Goal: Task Accomplishment & Management: Manage account settings

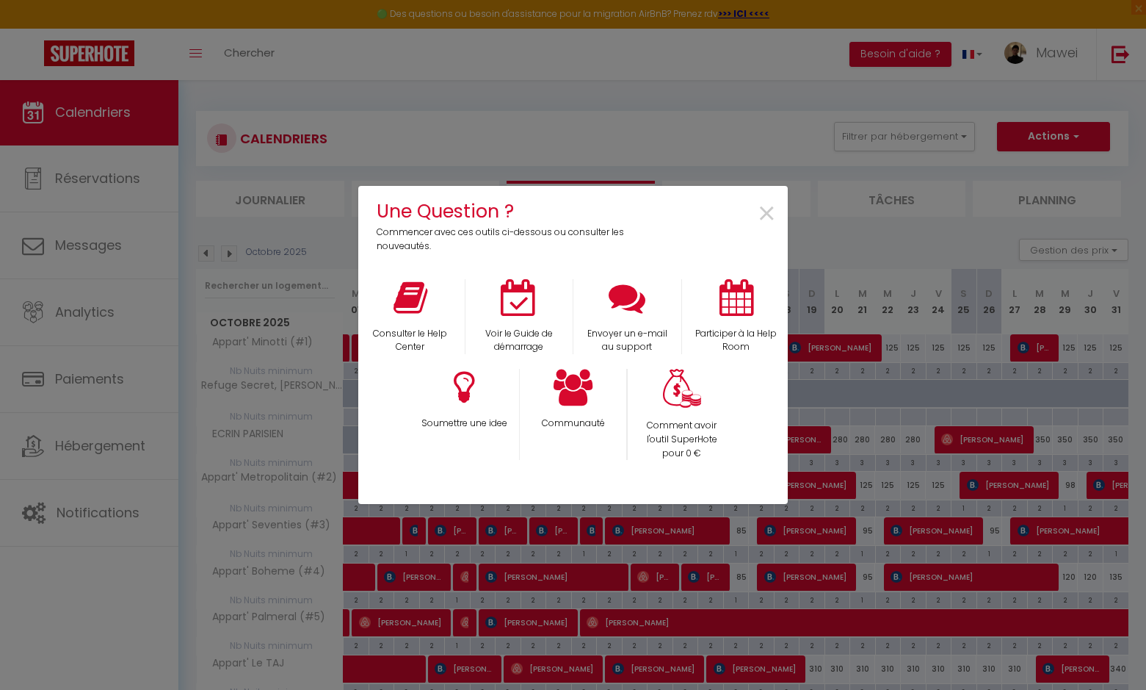
select select
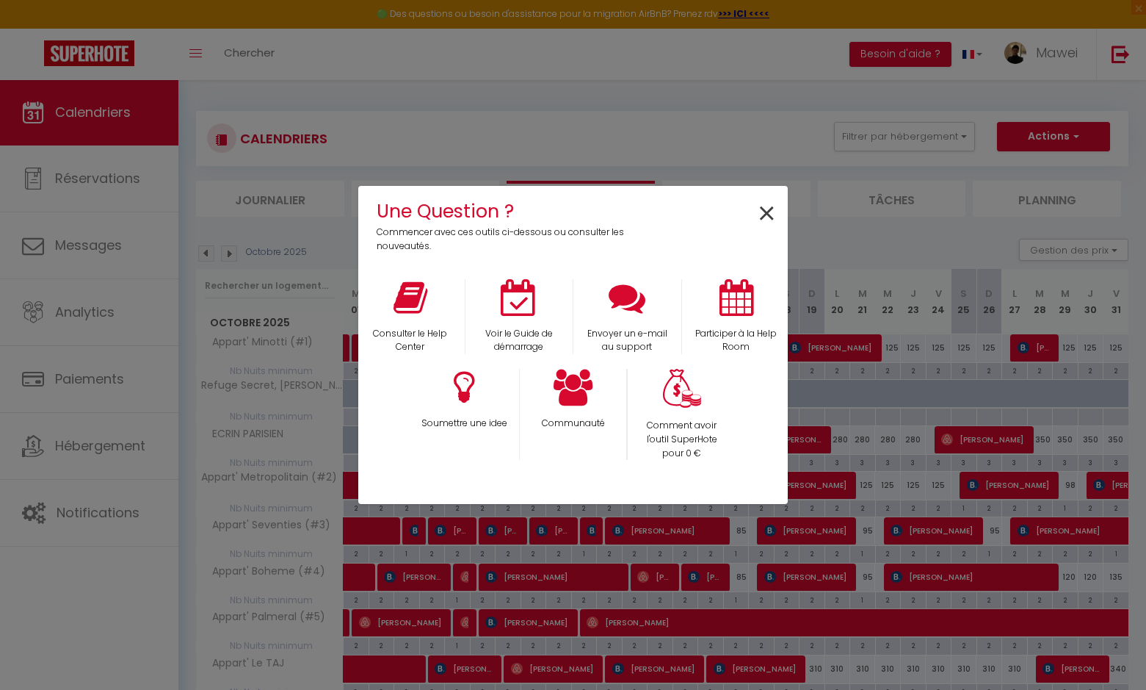
click at [762, 212] on span "×" at bounding box center [767, 214] width 20 height 46
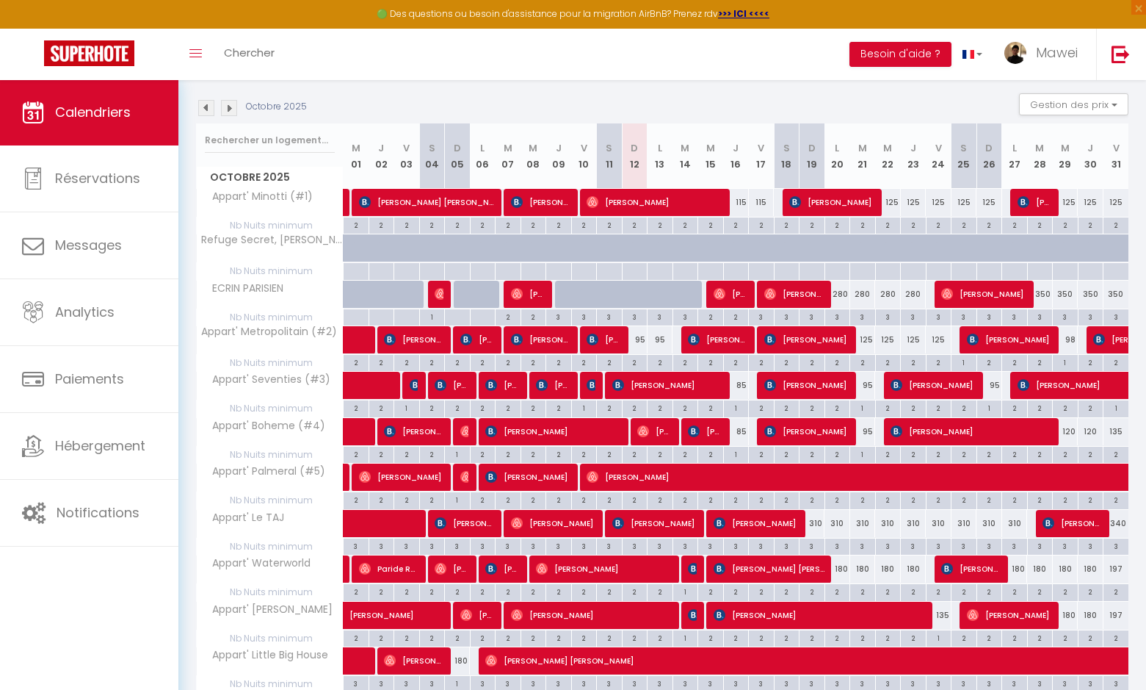
scroll to position [173, 0]
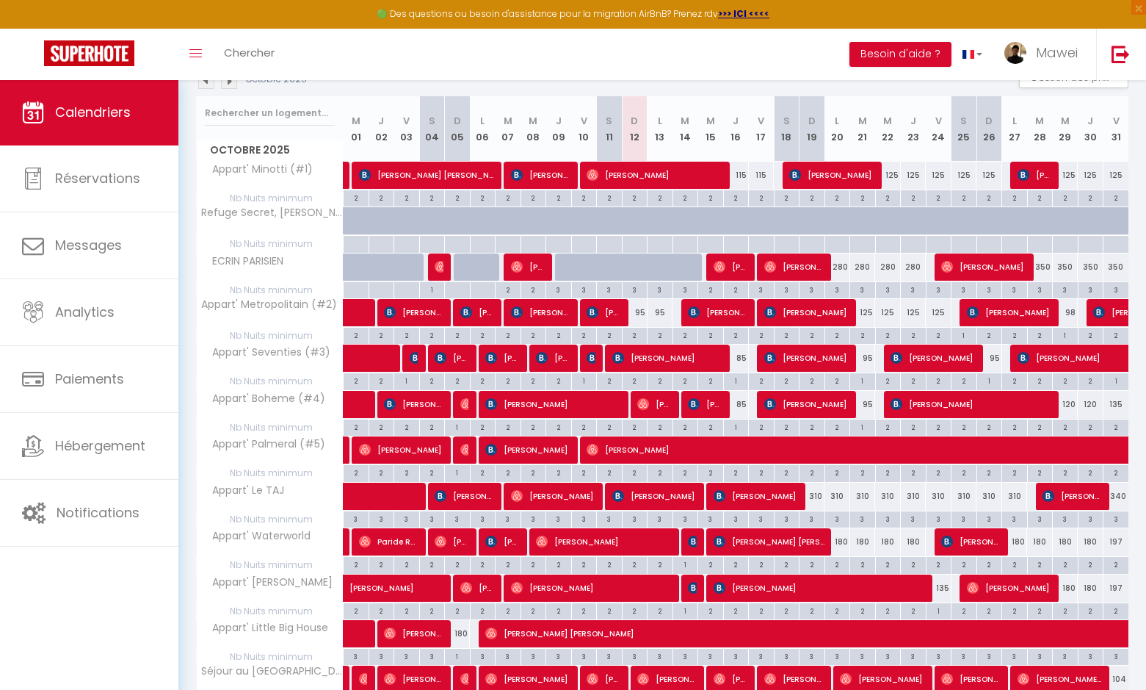
click at [607, 448] on span "[PERSON_NAME]" at bounding box center [1077, 450] width 980 height 28
select select "KO"
select select "0"
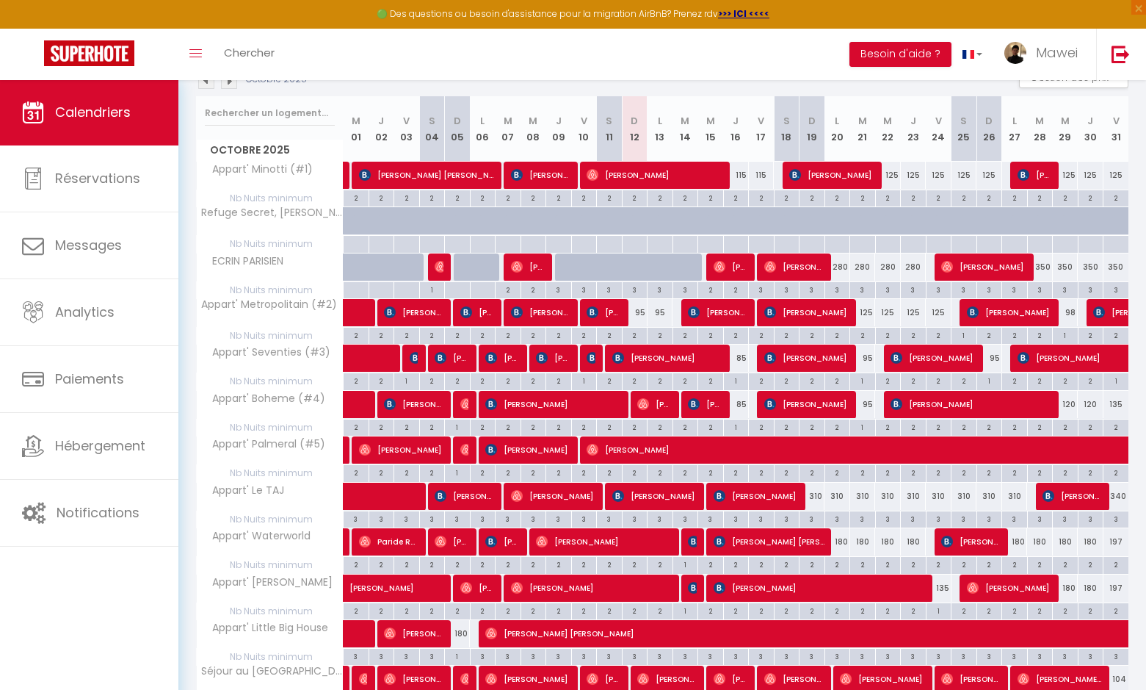
select select "1"
select select
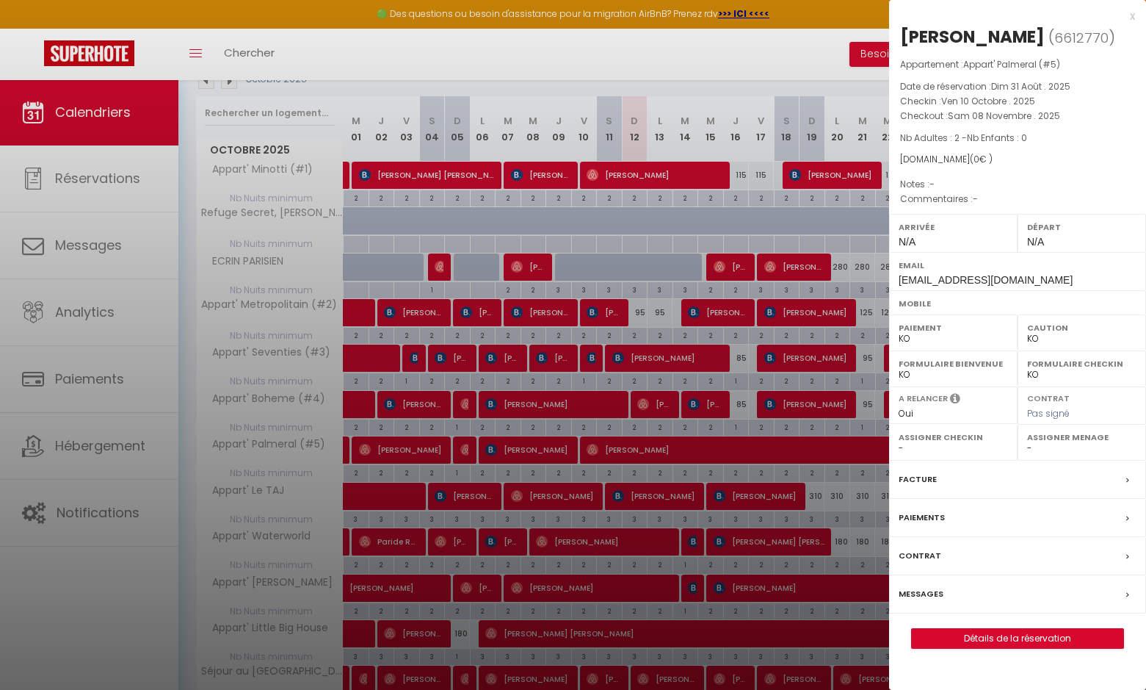
click at [1133, 15] on div "x" at bounding box center [1012, 16] width 246 height 18
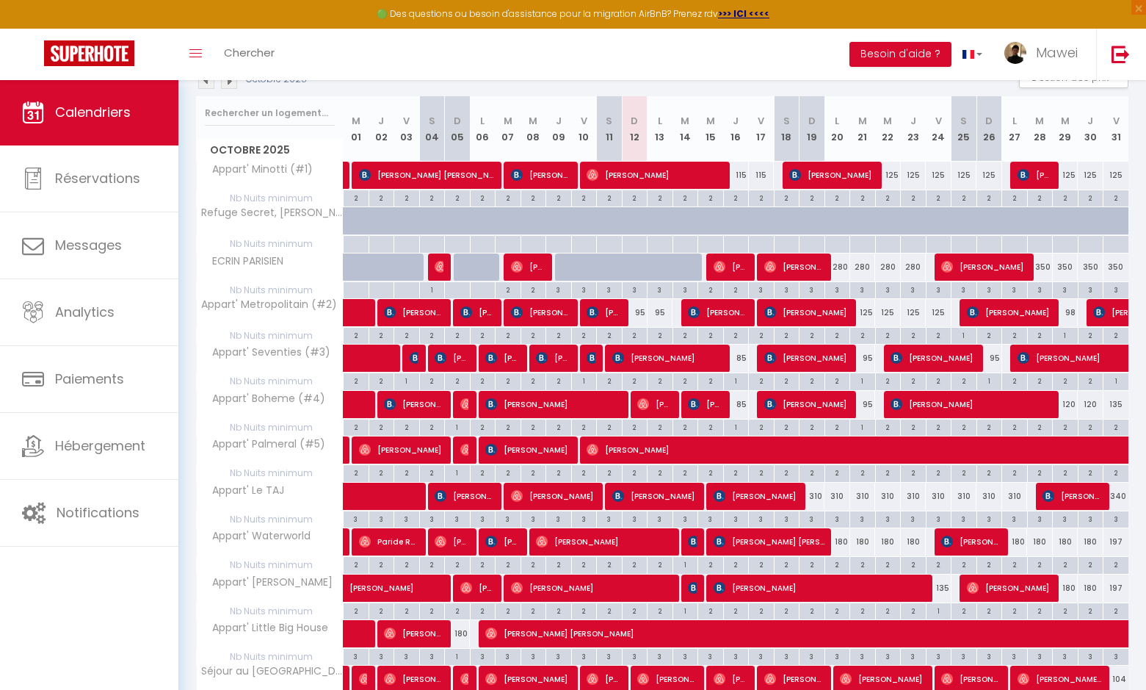
click at [710, 405] on span "[PERSON_NAME]" at bounding box center [705, 404] width 35 height 28
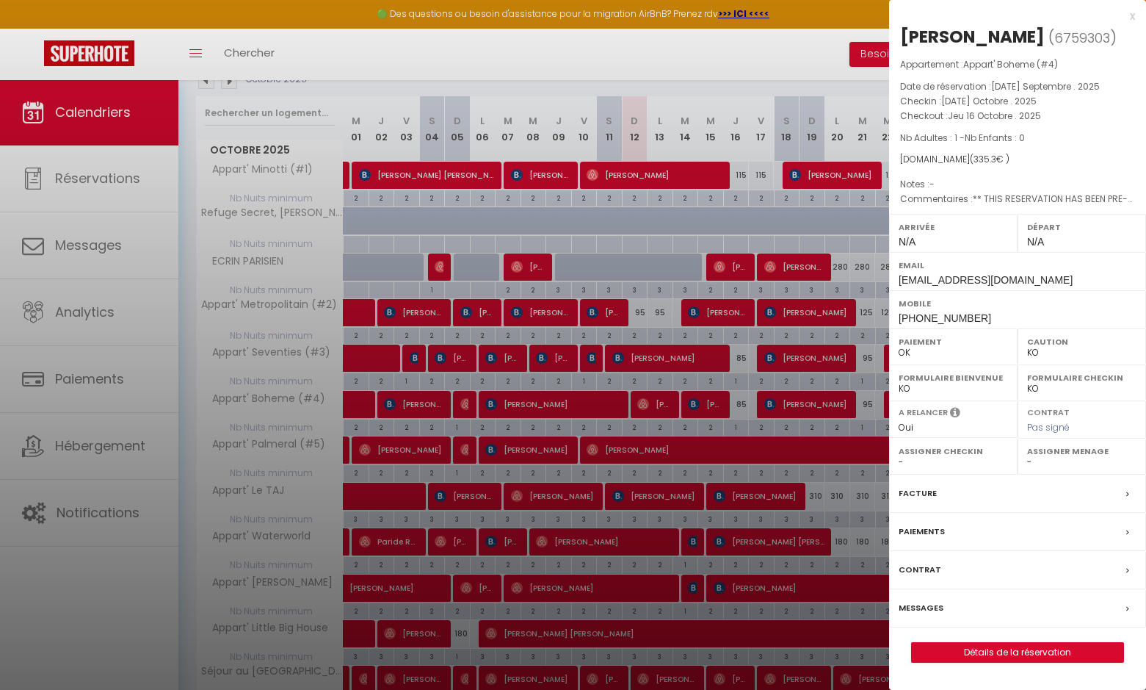
click at [1132, 13] on div "x" at bounding box center [1012, 16] width 246 height 18
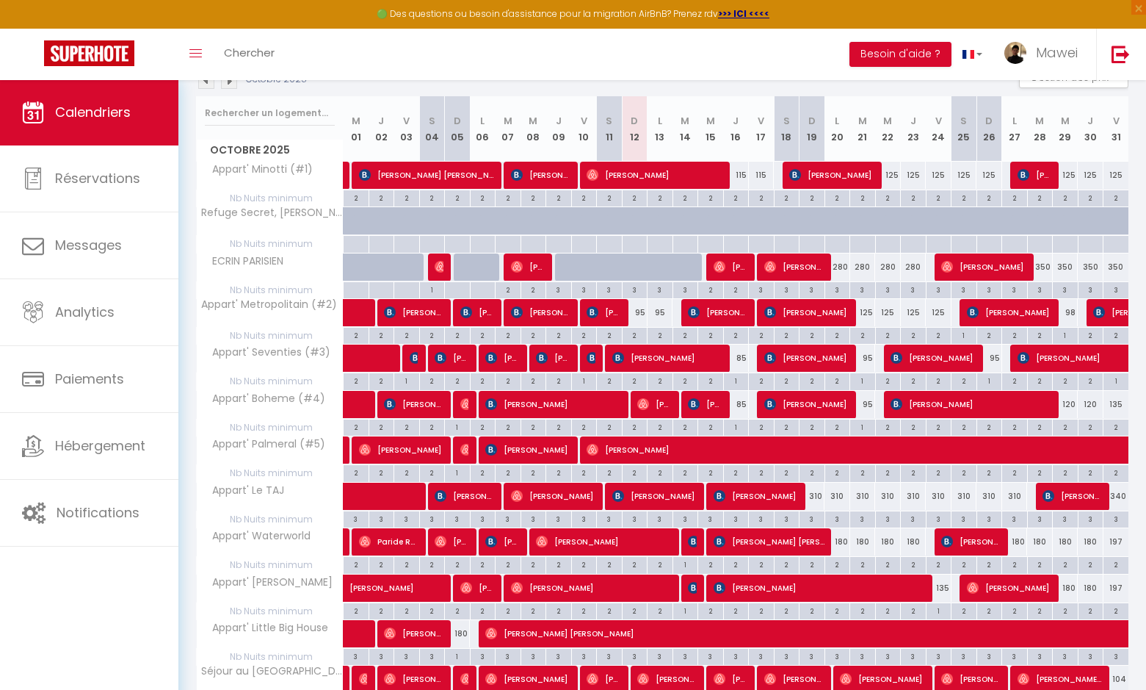
click at [605, 444] on span "[PERSON_NAME]" at bounding box center [1077, 450] width 980 height 28
select select "KO"
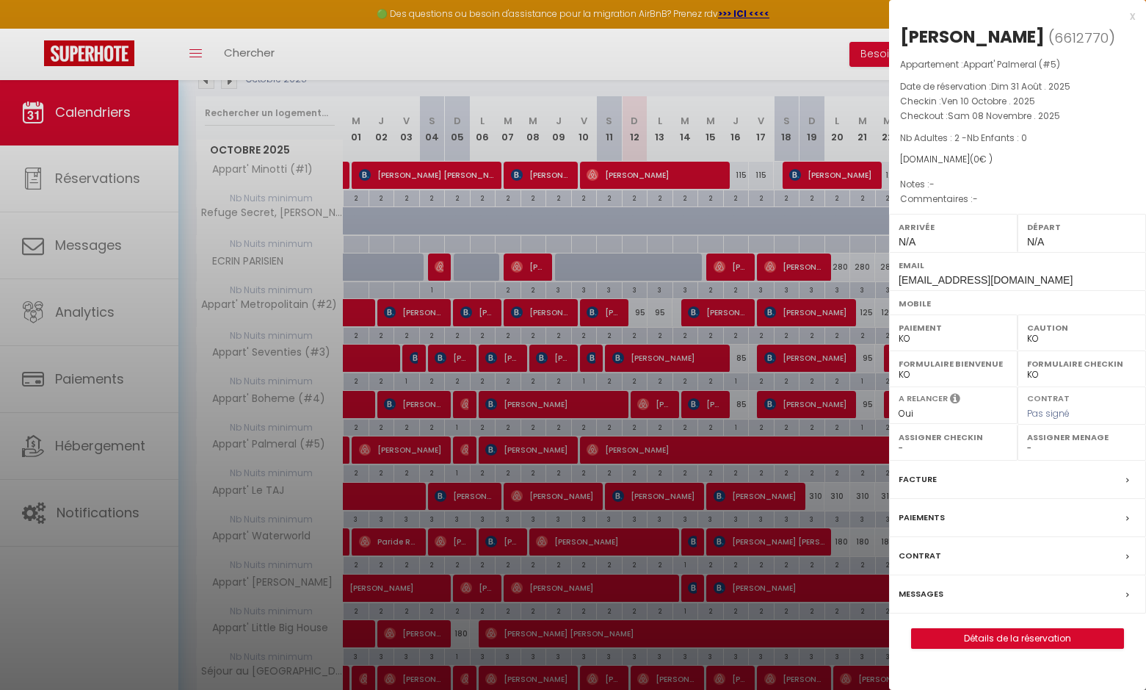
click at [1135, 15] on div "x" at bounding box center [1012, 16] width 246 height 18
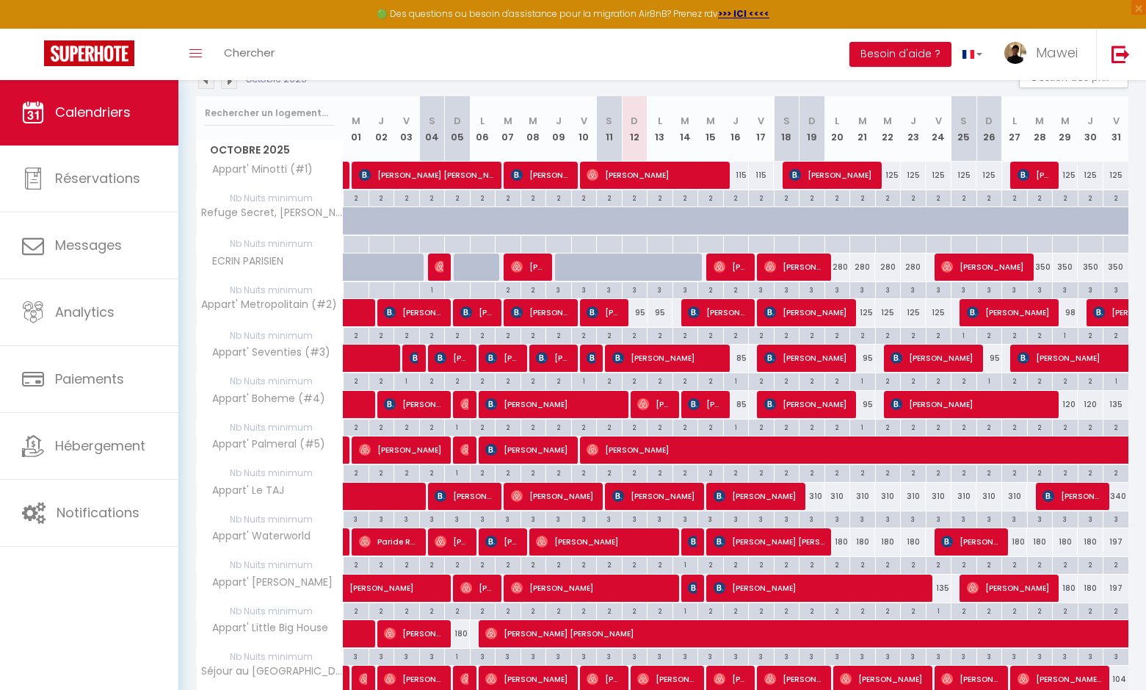
click at [593, 444] on img at bounding box center [593, 450] width 12 height 12
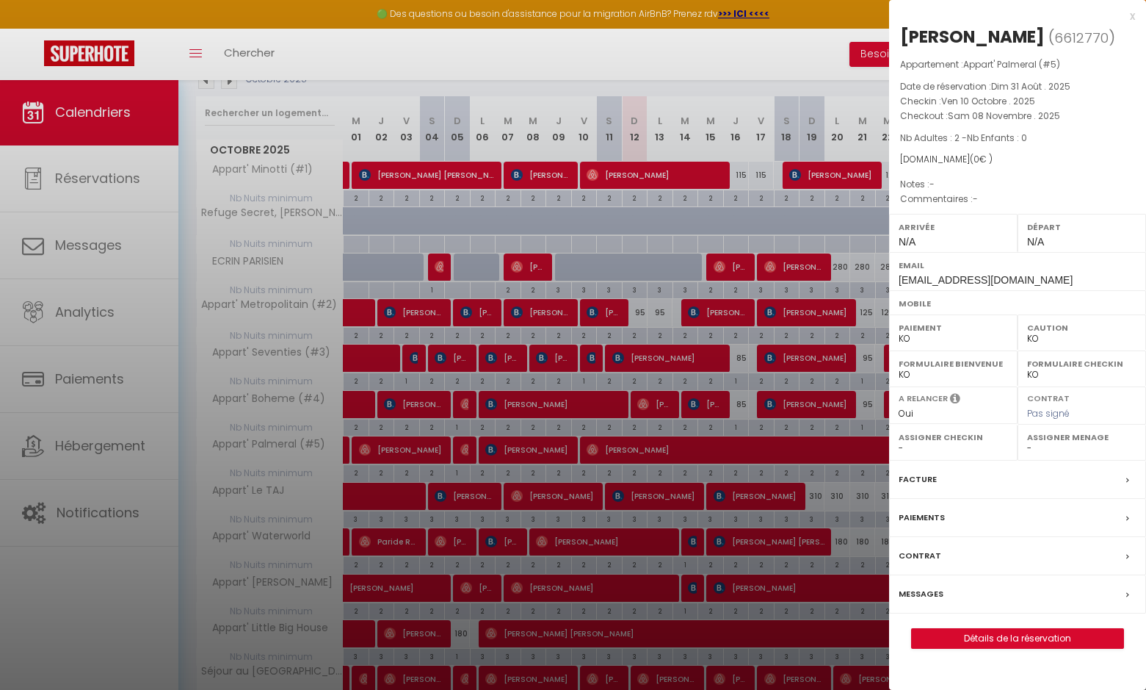
click at [750, 57] on div at bounding box center [573, 345] width 1146 height 690
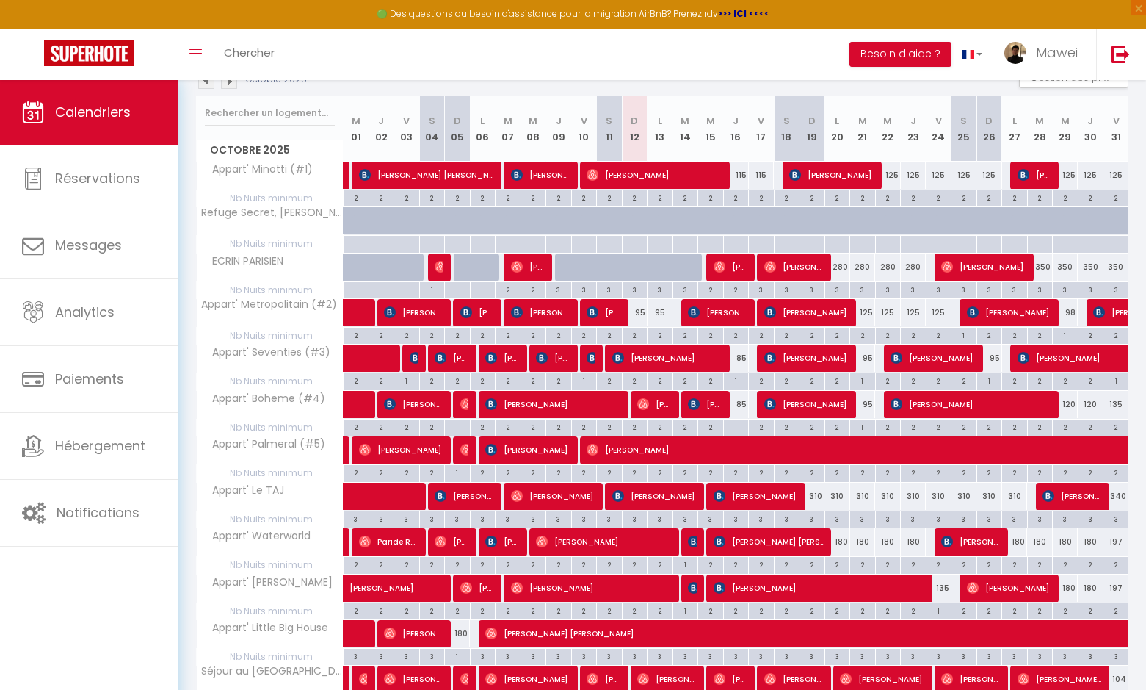
click at [621, 446] on span "[PERSON_NAME]" at bounding box center [1077, 450] width 980 height 28
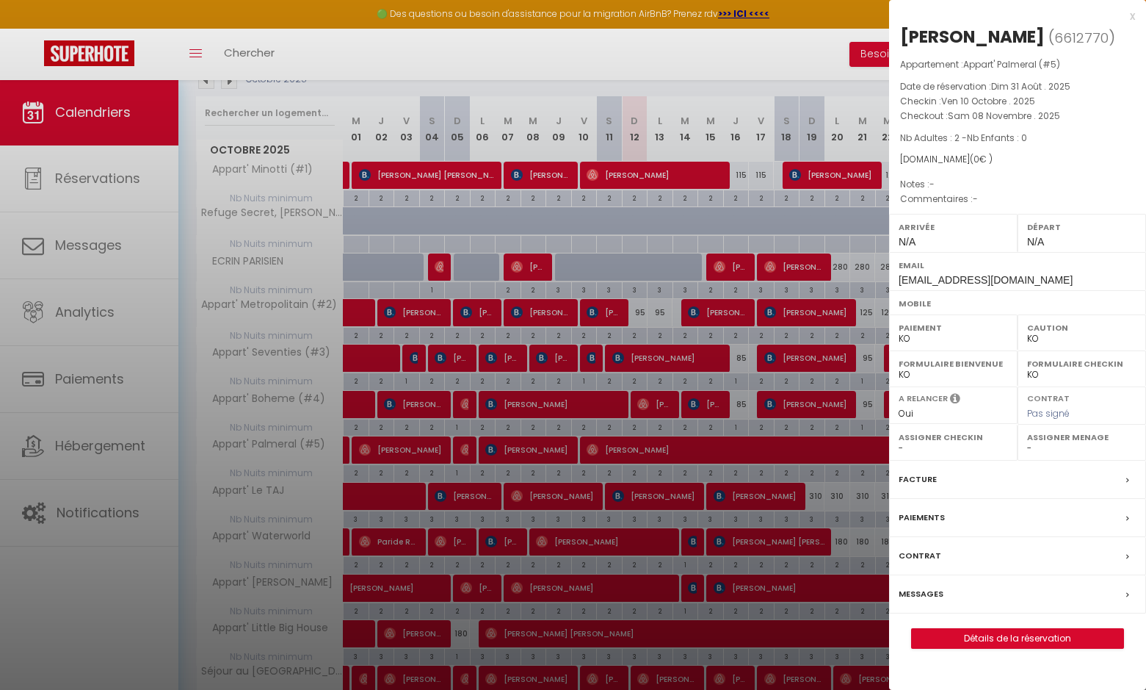
click at [983, 635] on link "Détails de la réservation" at bounding box center [1018, 638] width 212 height 19
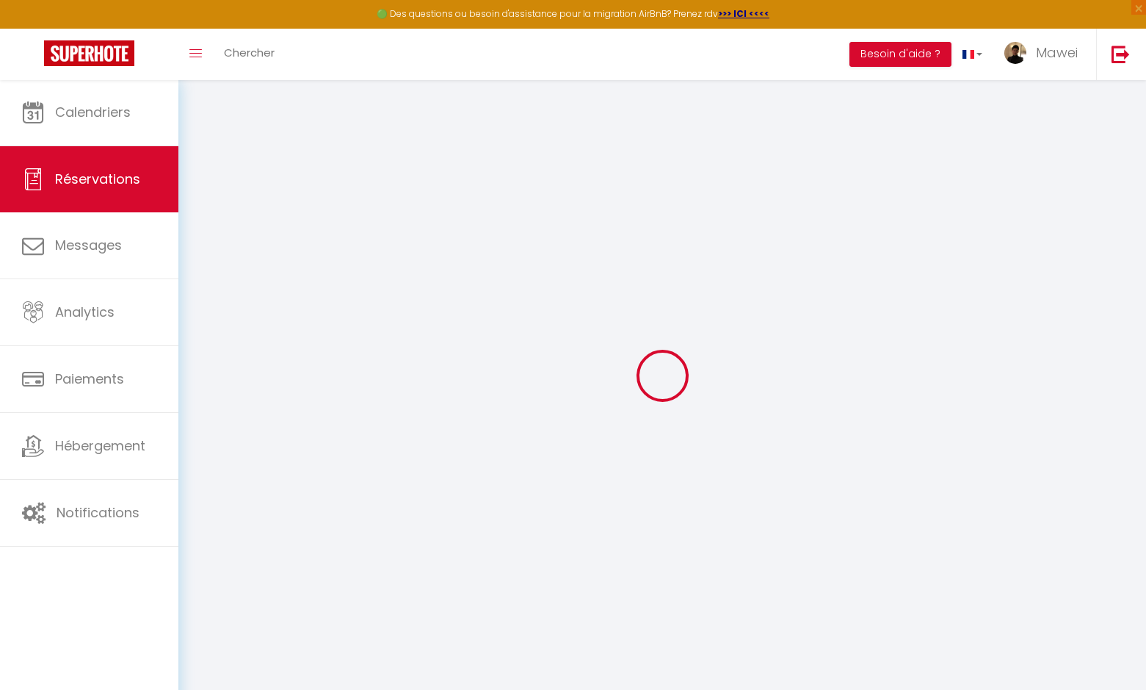
type input "[PERSON_NAME]"
type input "[EMAIL_ADDRESS][DOMAIN_NAME]"
select select
type input "0"
select select "55643"
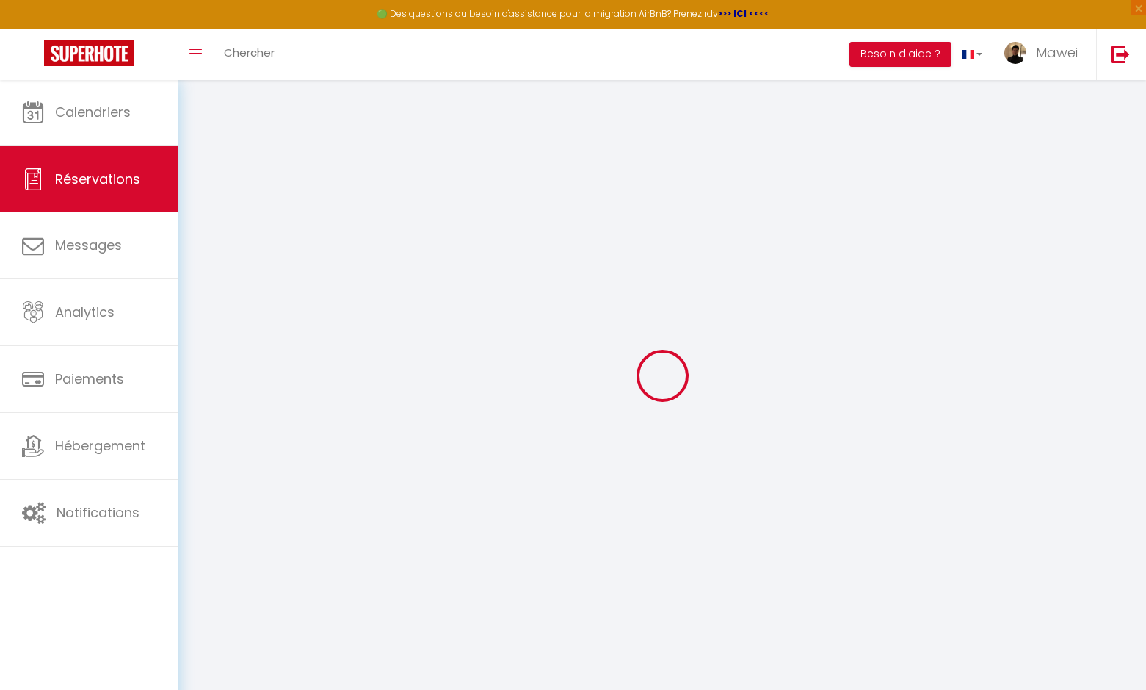
select select "2"
select select
type input "2"
select select "10"
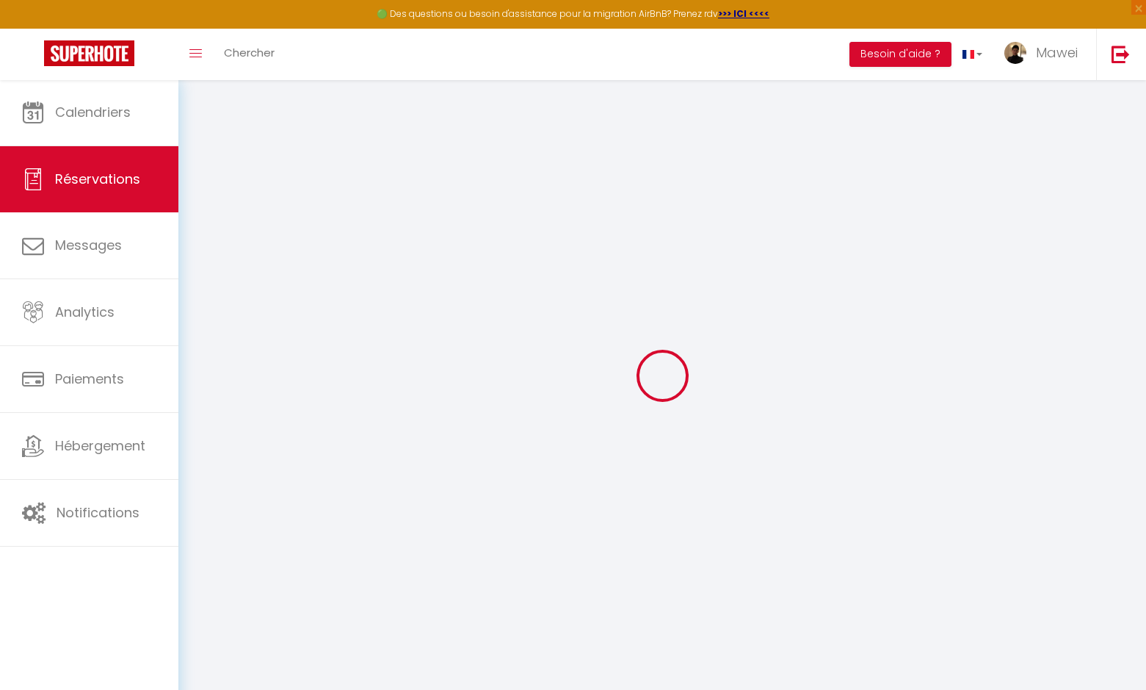
select select
checkbox input "false"
type input "0"
select select "1"
type input "0"
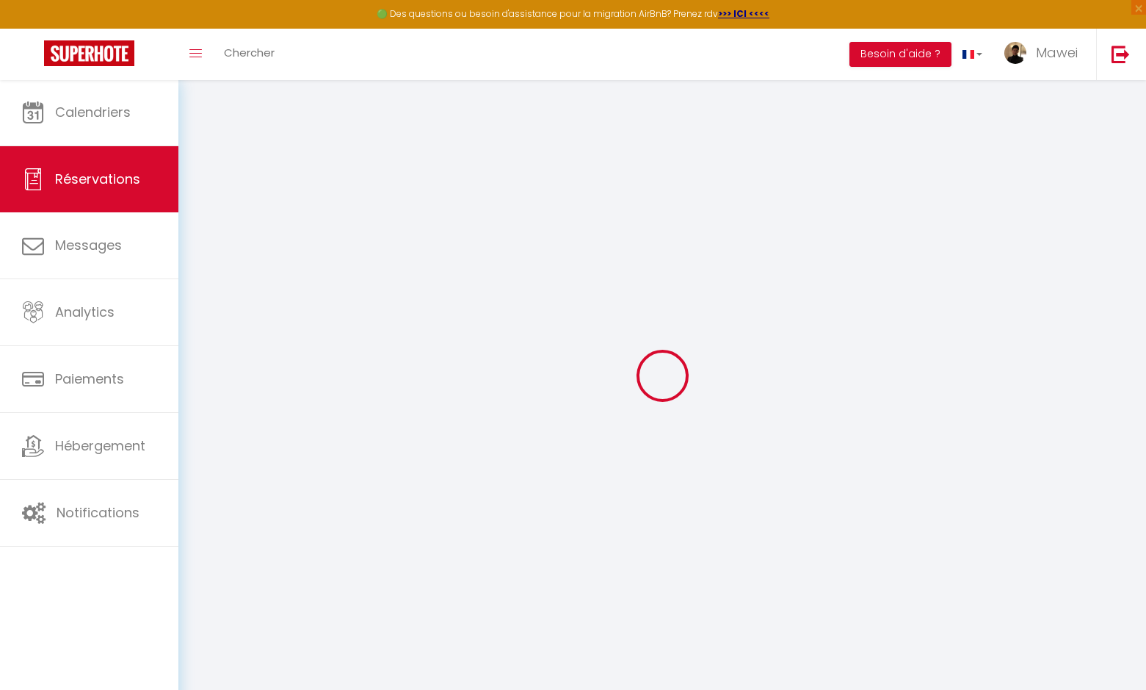
type input "0"
select select
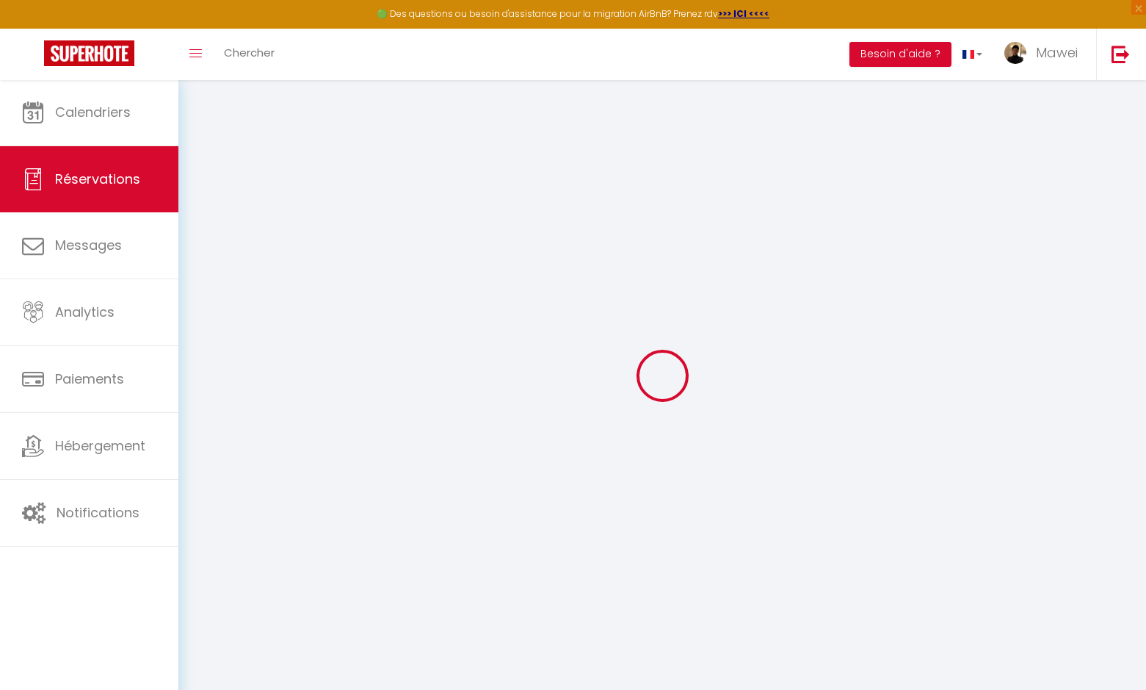
select select "14"
checkbox input "false"
select select
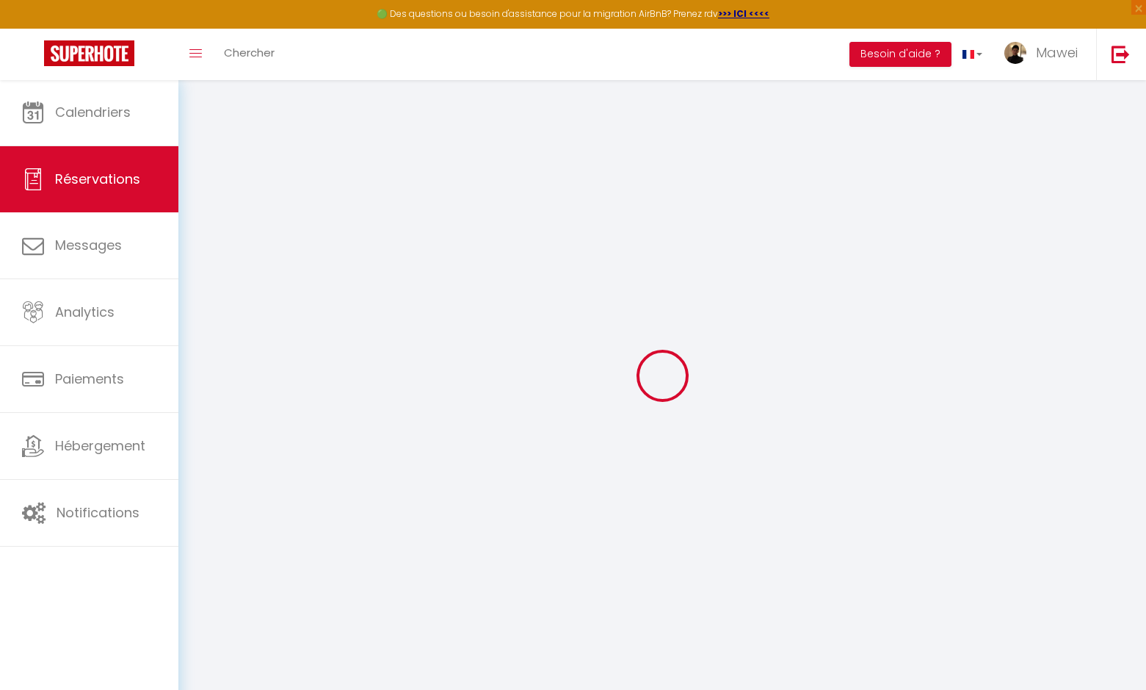
checkbox input "false"
select select
checkbox input "false"
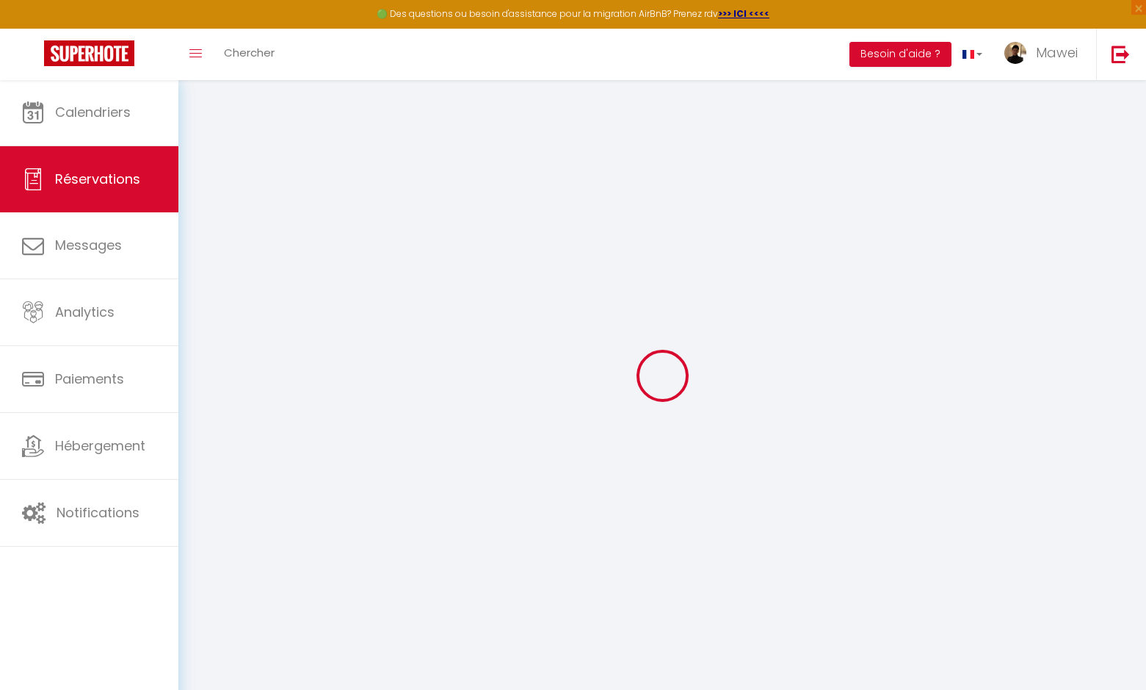
select select
checkbox input "false"
select select
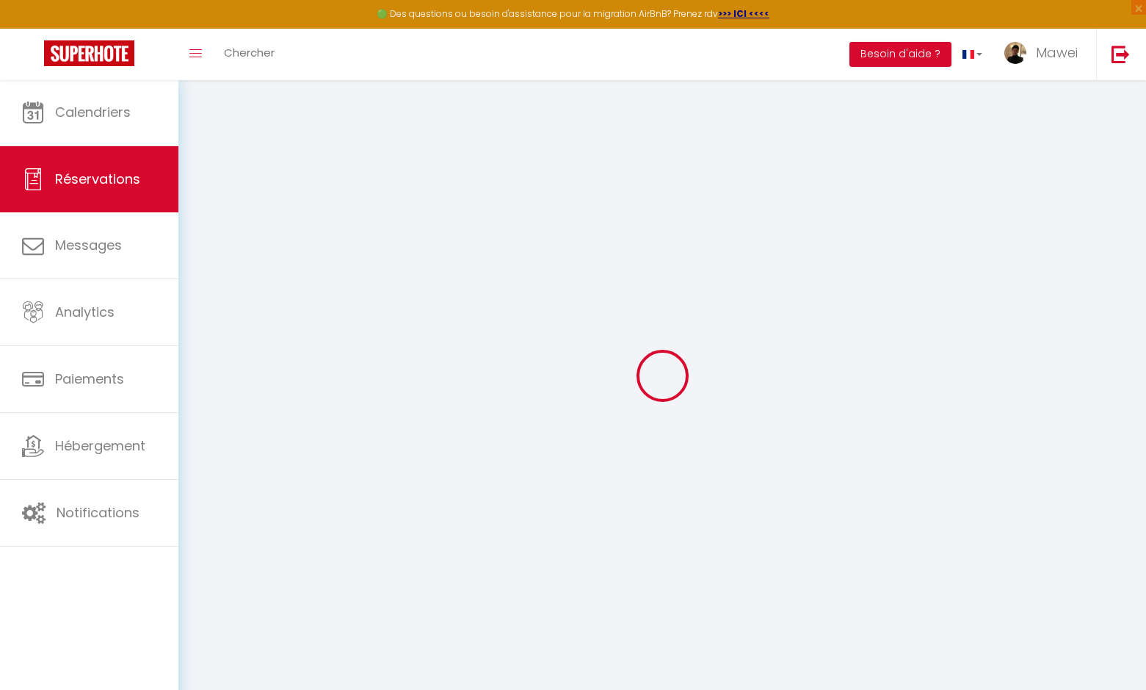
select select
checkbox input "false"
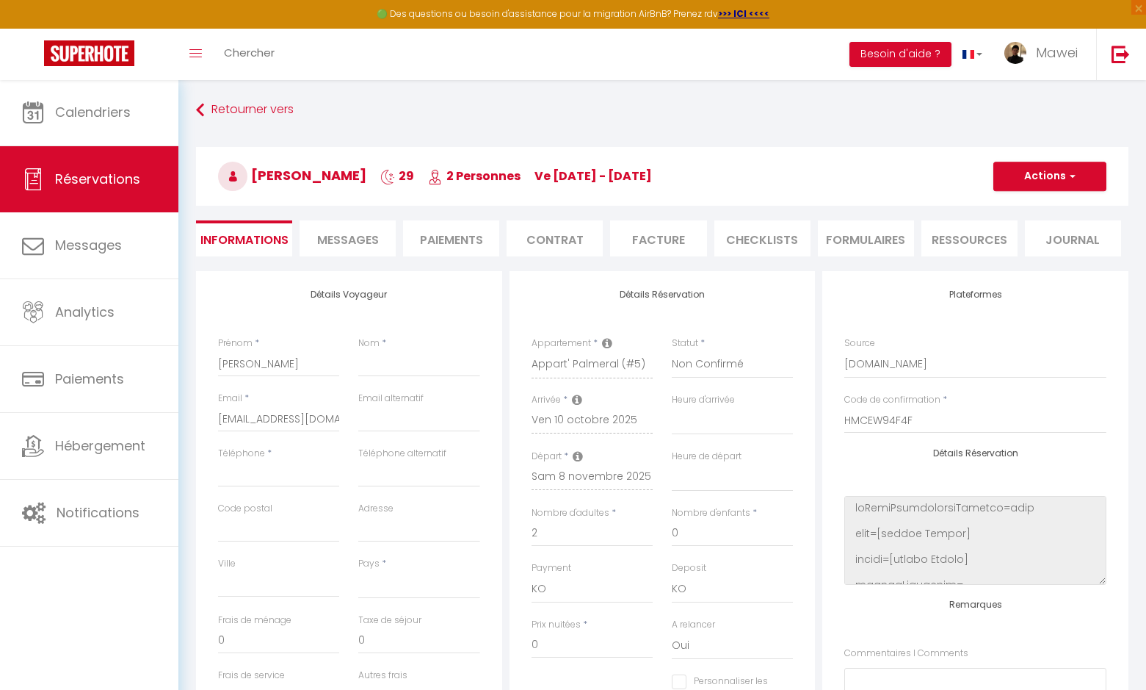
select select
checkbox input "false"
select select
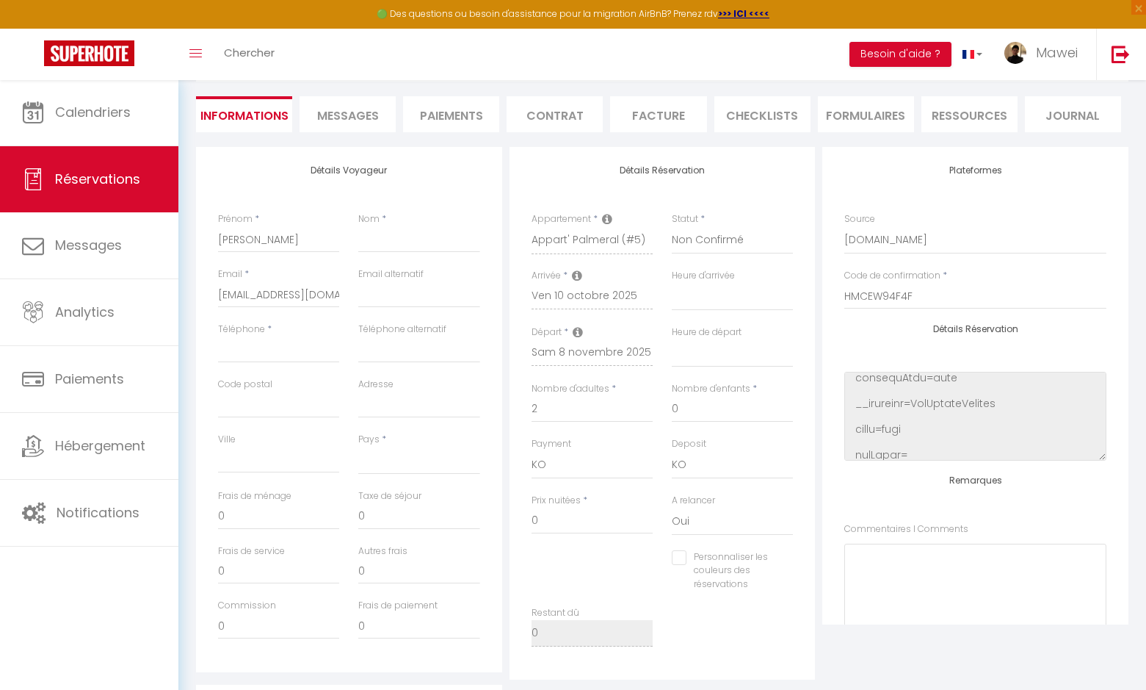
scroll to position [162, 0]
click at [719, 242] on select "Confirmé Non Confirmé [PERSON_NAME] par le voyageur No Show Request" at bounding box center [732, 240] width 121 height 28
select select "0"
select select
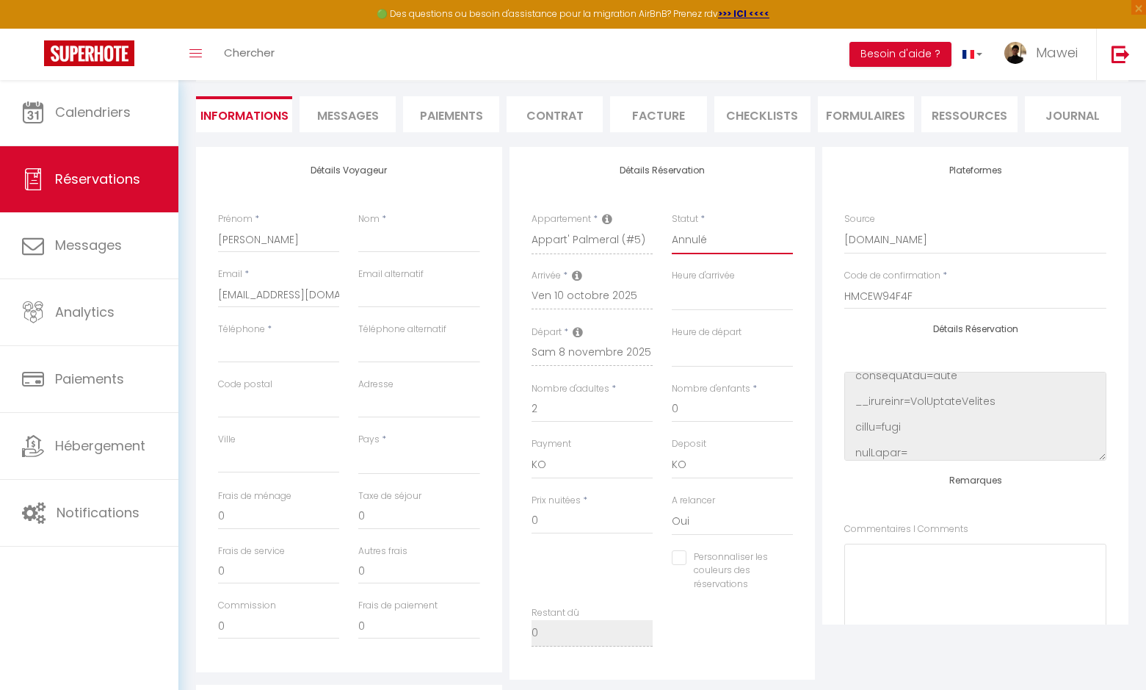
select select
checkbox input "false"
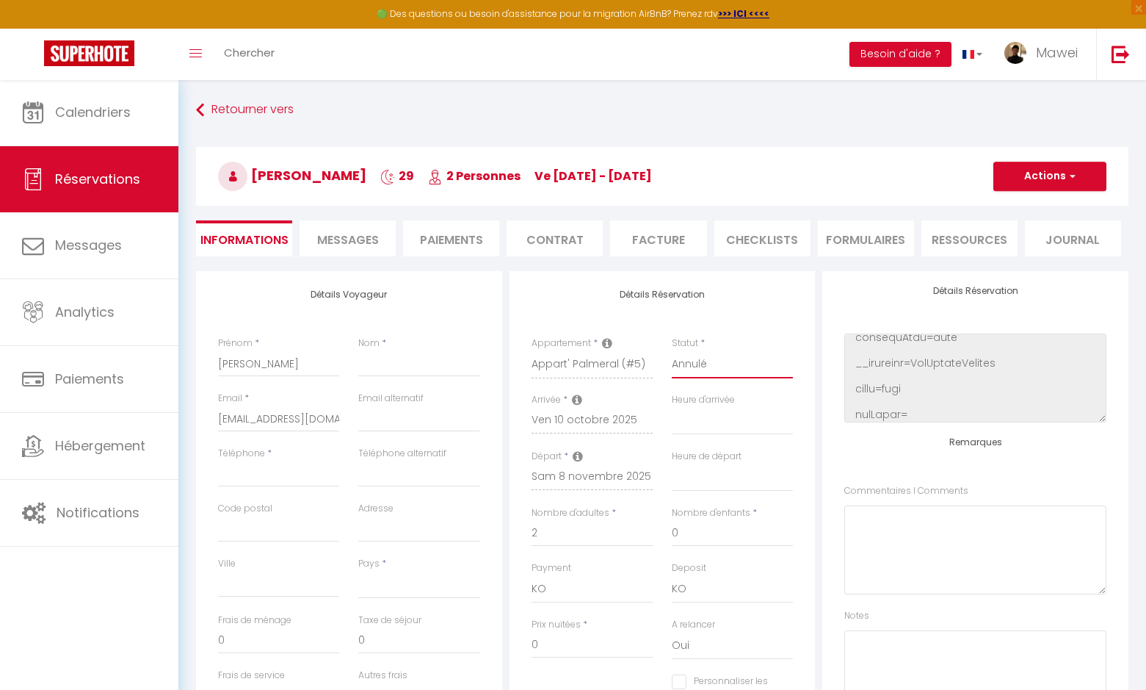
scroll to position [0, 0]
click at [1080, 177] on button "Actions" at bounding box center [1050, 176] width 113 height 29
click at [1028, 209] on link "Enregistrer" at bounding box center [1036, 208] width 116 height 19
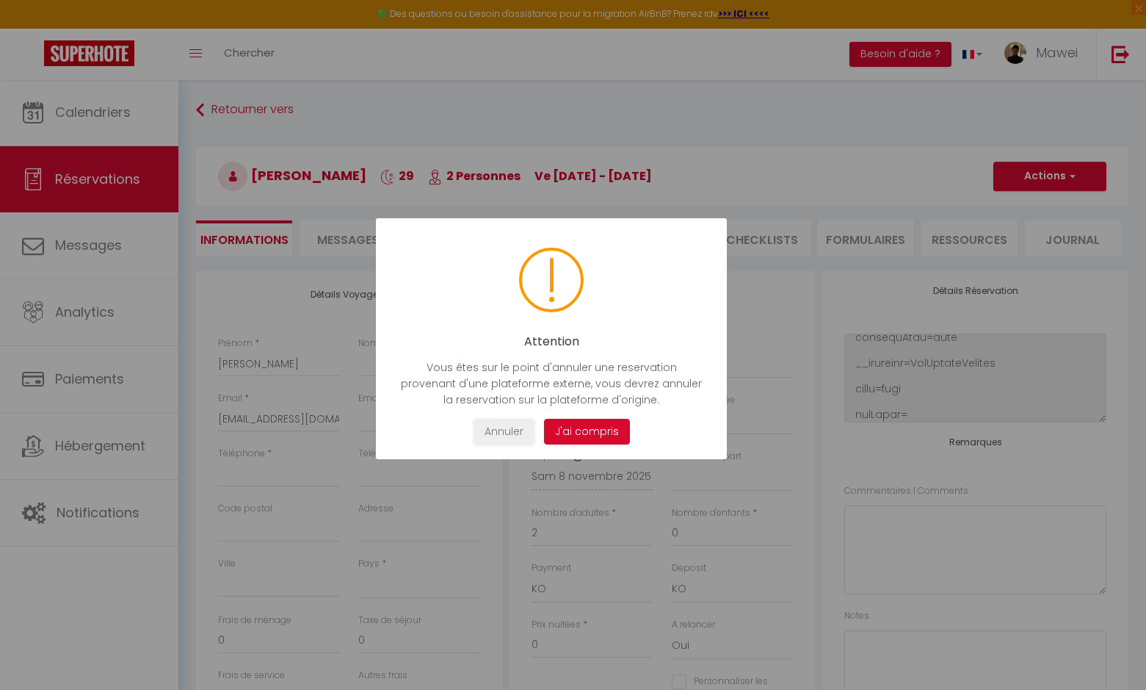
click at [591, 430] on button "J'ai compris" at bounding box center [586, 432] width 86 height 26
select select
checkbox input "false"
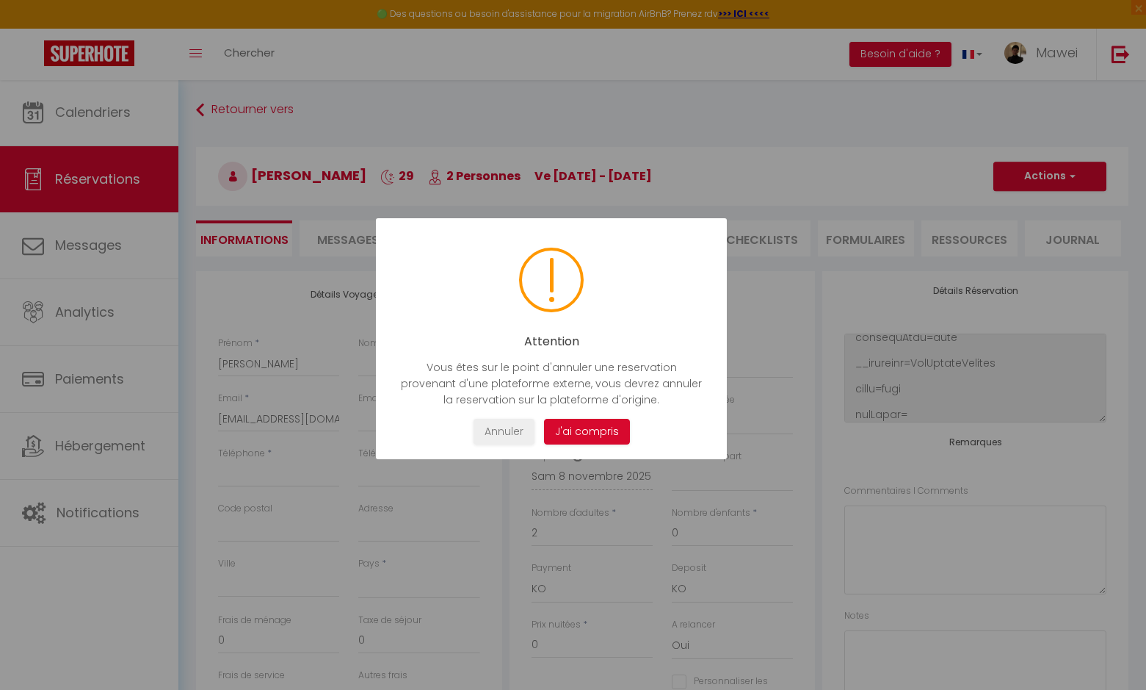
select select
checkbox input "false"
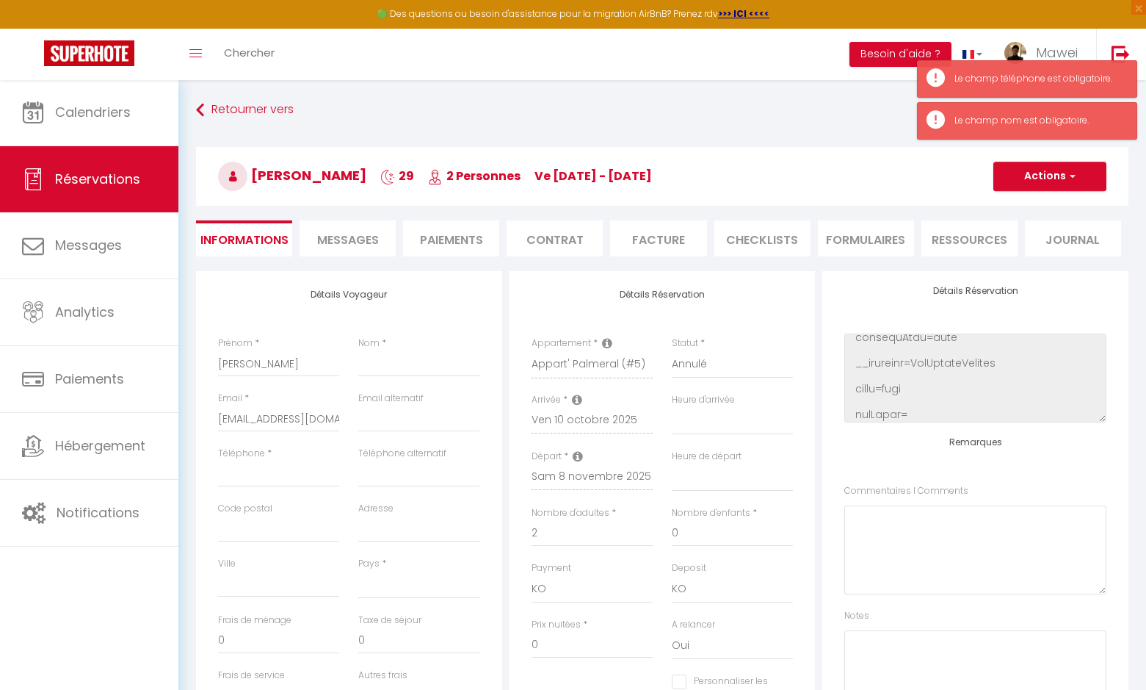
click at [1069, 178] on span "button" at bounding box center [1070, 176] width 9 height 13
click at [670, 146] on div "[PERSON_NAME] 29 2 Personnes ve [DATE] - [DATE] Actions Enregistrer Dupliquer S…" at bounding box center [663, 173] width 952 height 79
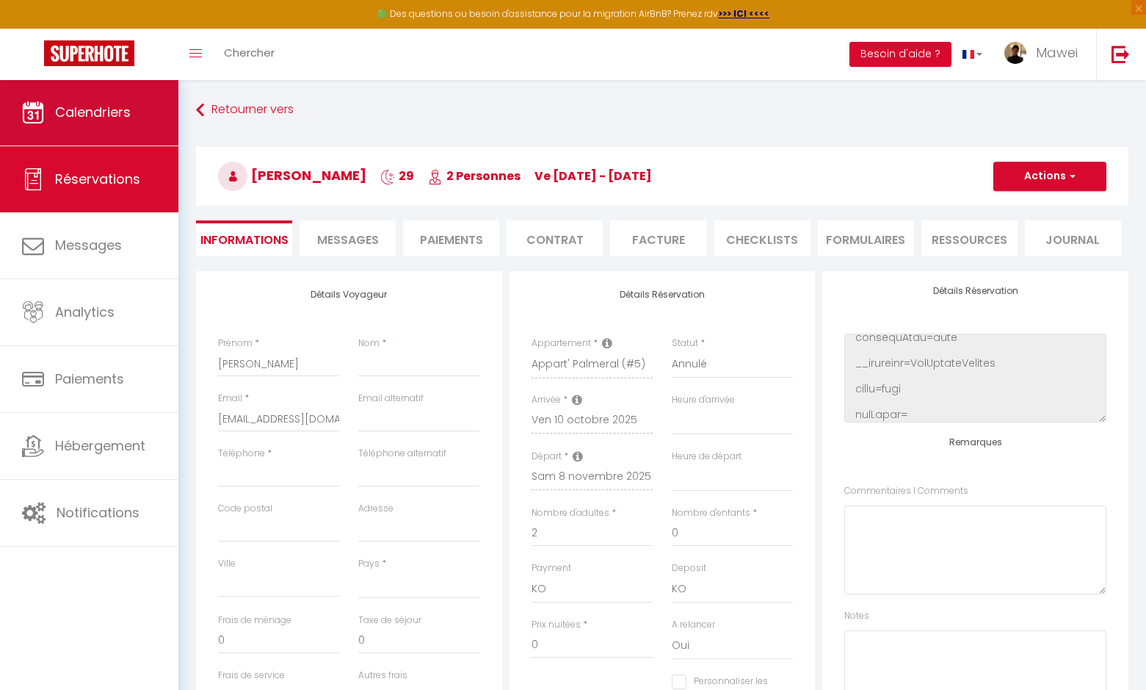
click at [94, 123] on link "Calendriers" at bounding box center [89, 112] width 178 height 66
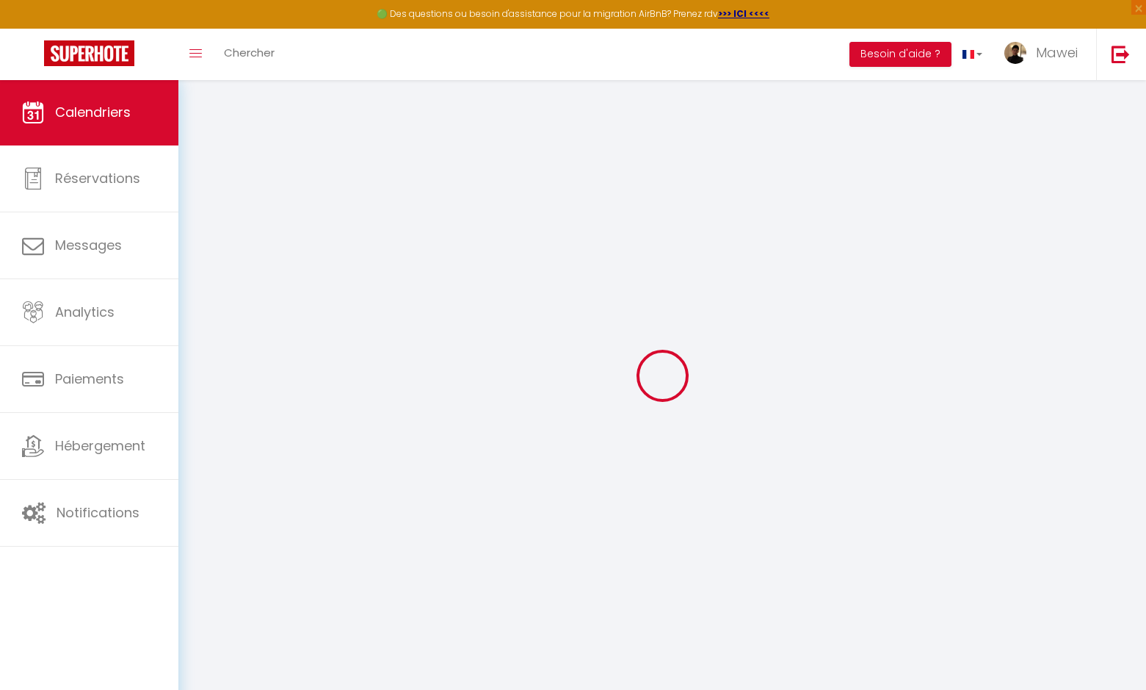
select select
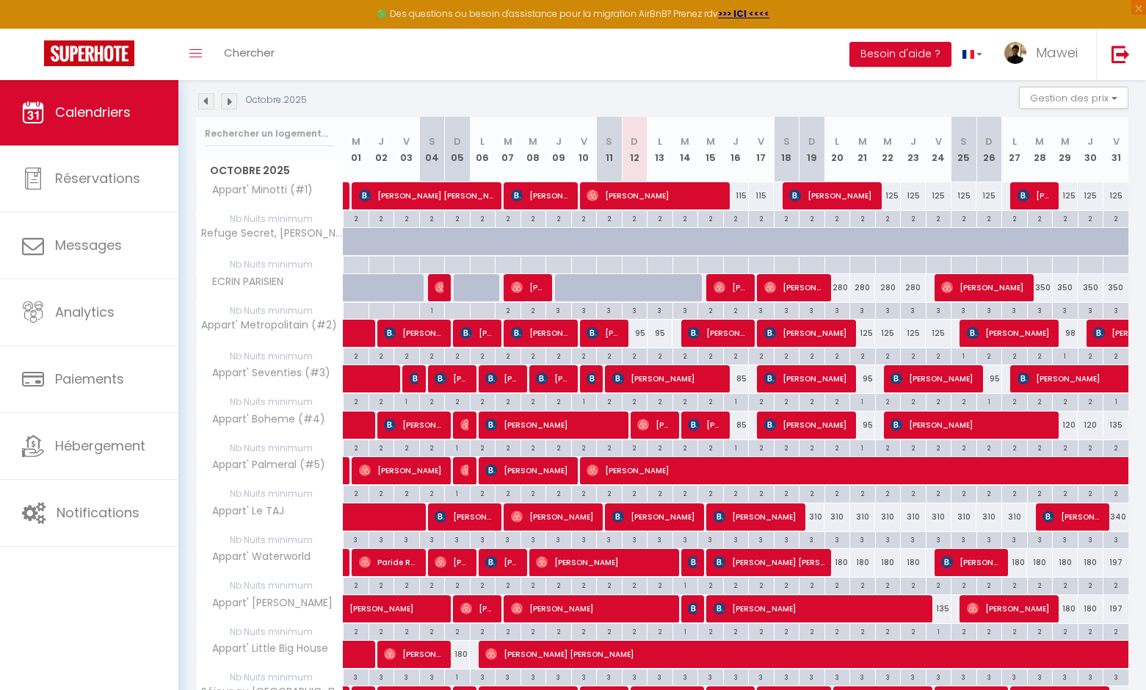
scroll to position [184, 0]
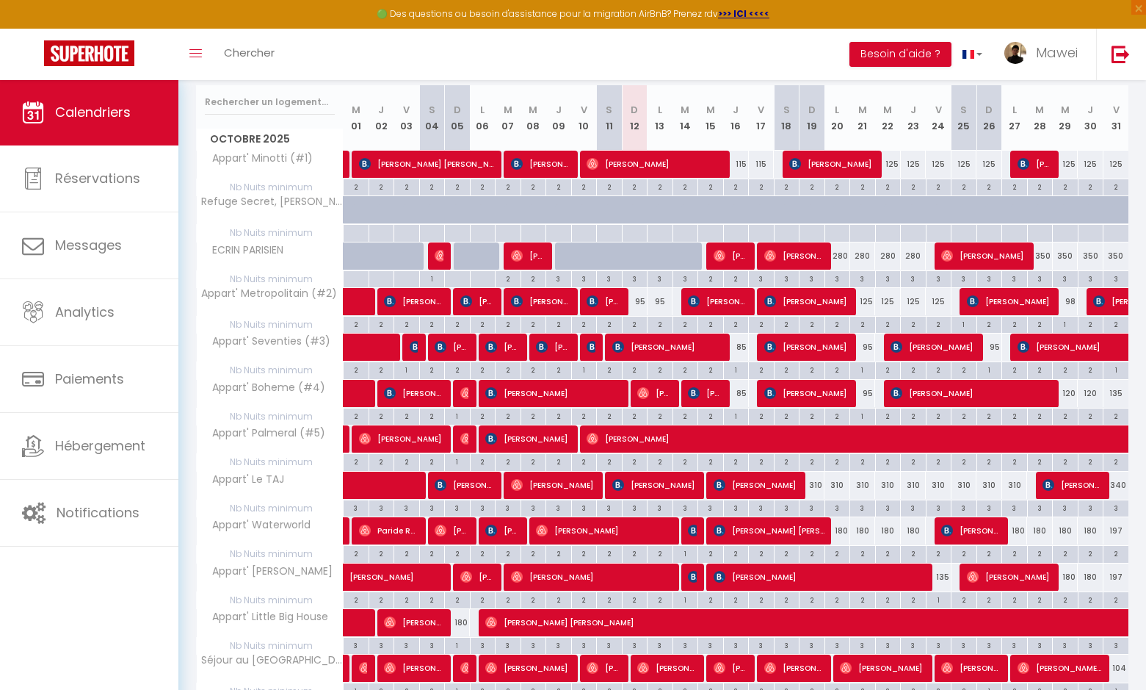
click at [603, 434] on span "[PERSON_NAME]" at bounding box center [1077, 439] width 980 height 28
select select "KO"
select select "0"
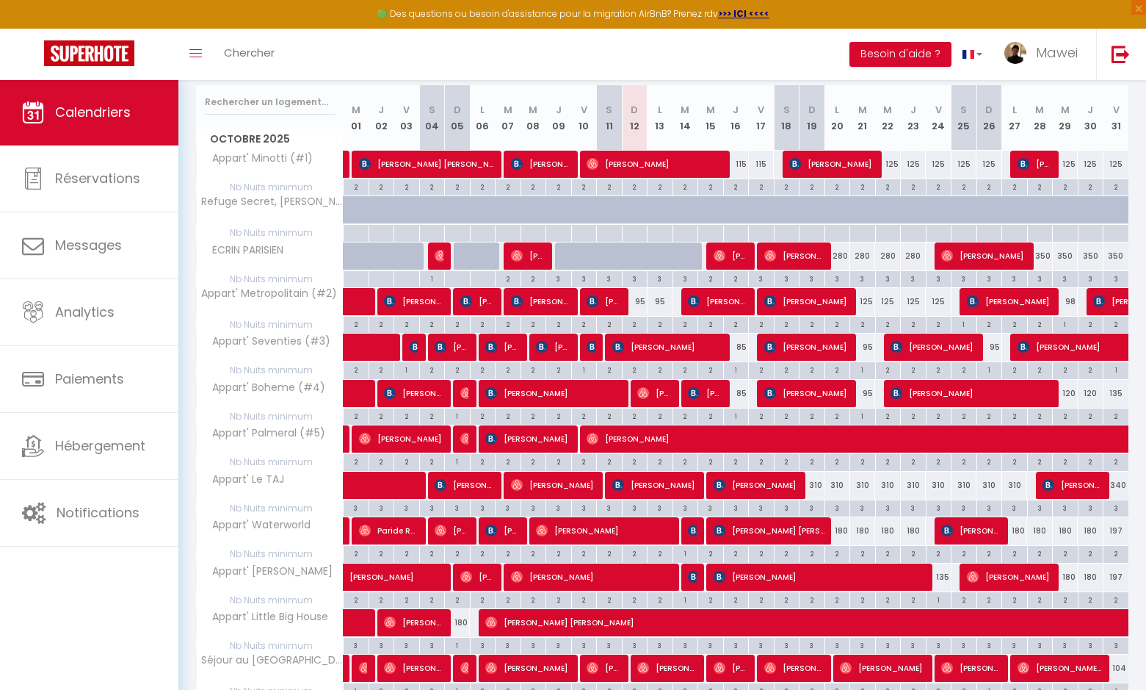
select select "1"
select select
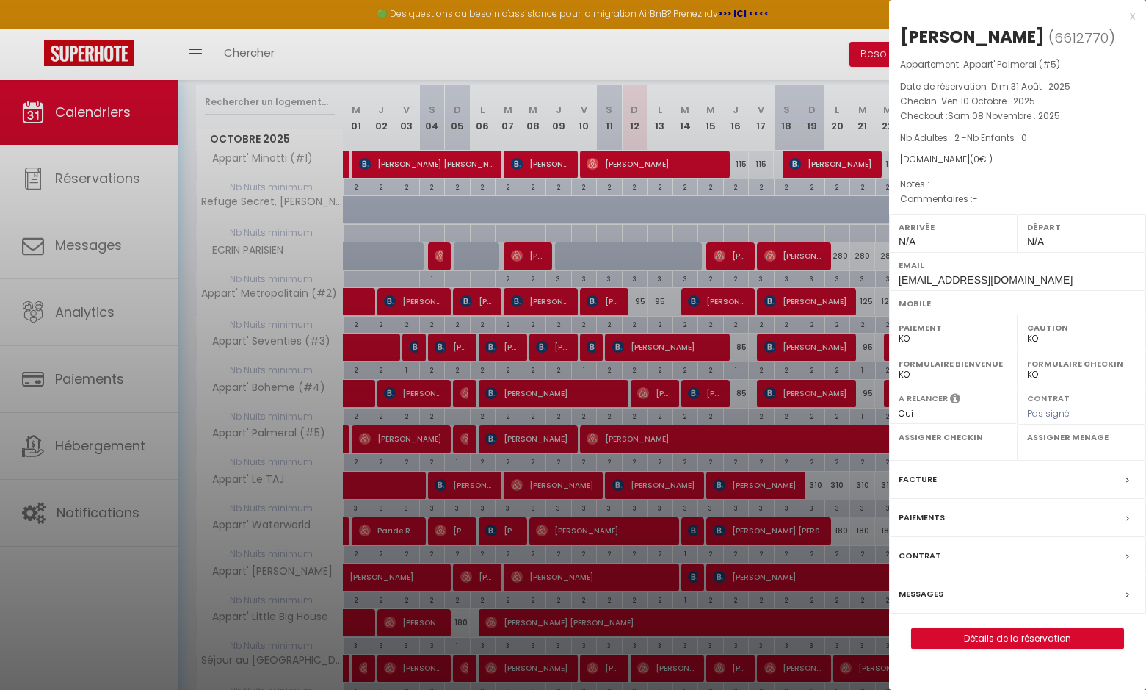
click at [1017, 634] on link "Détails de la réservation" at bounding box center [1018, 638] width 212 height 19
select select
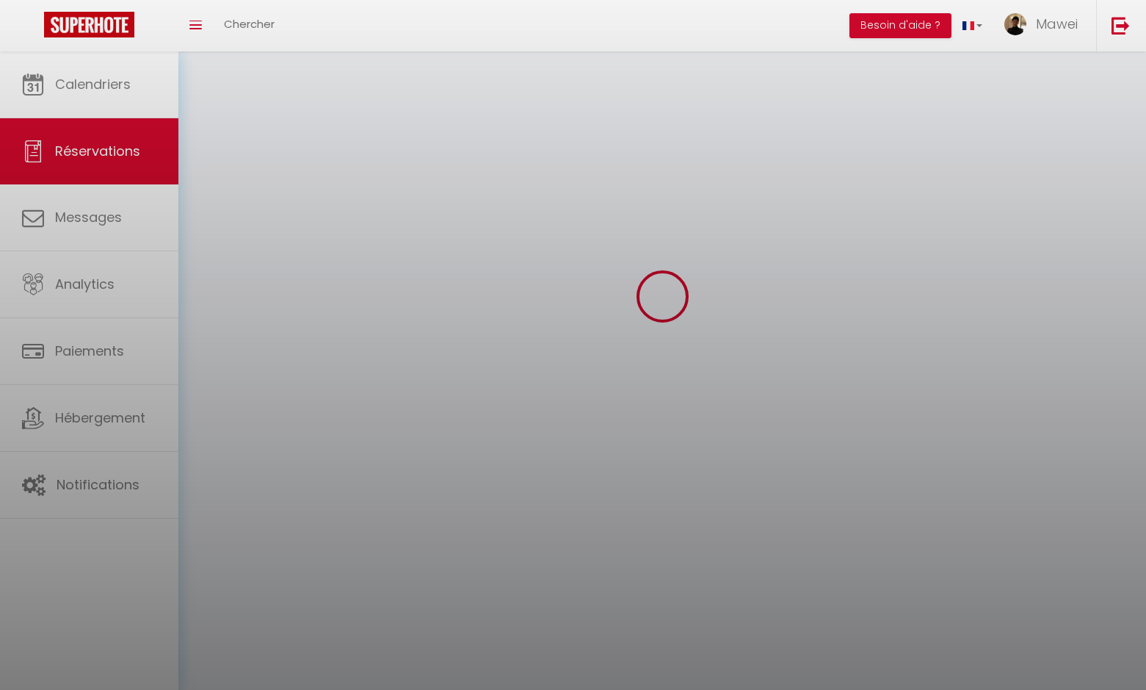
select select
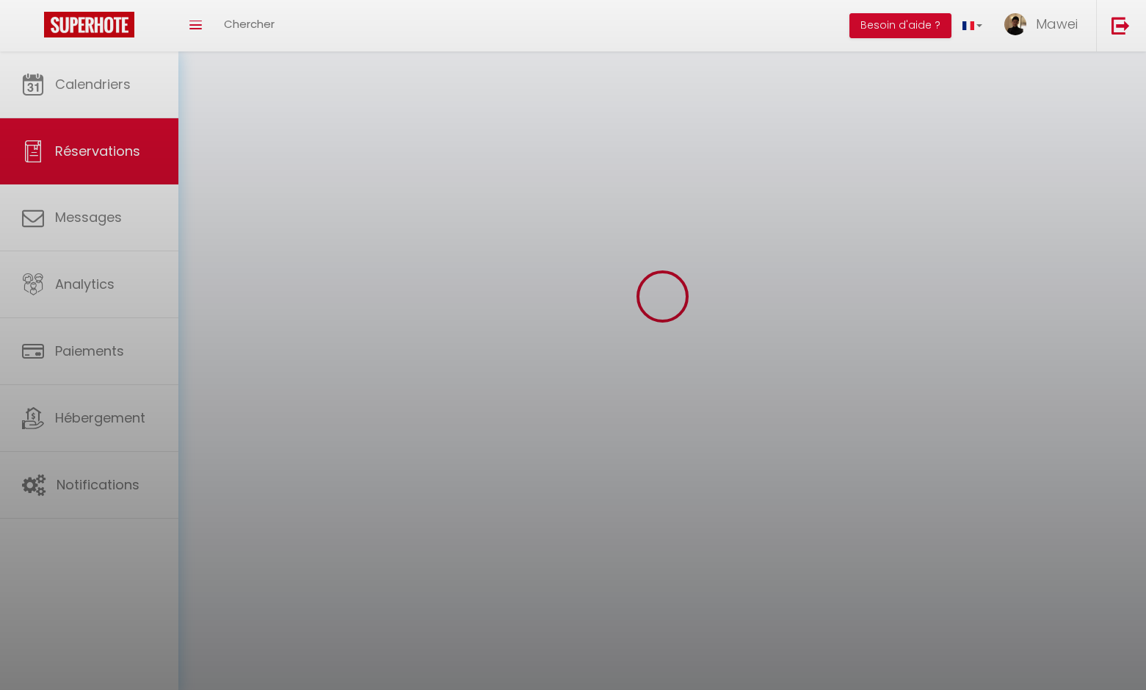
select select
checkbox input "false"
select select
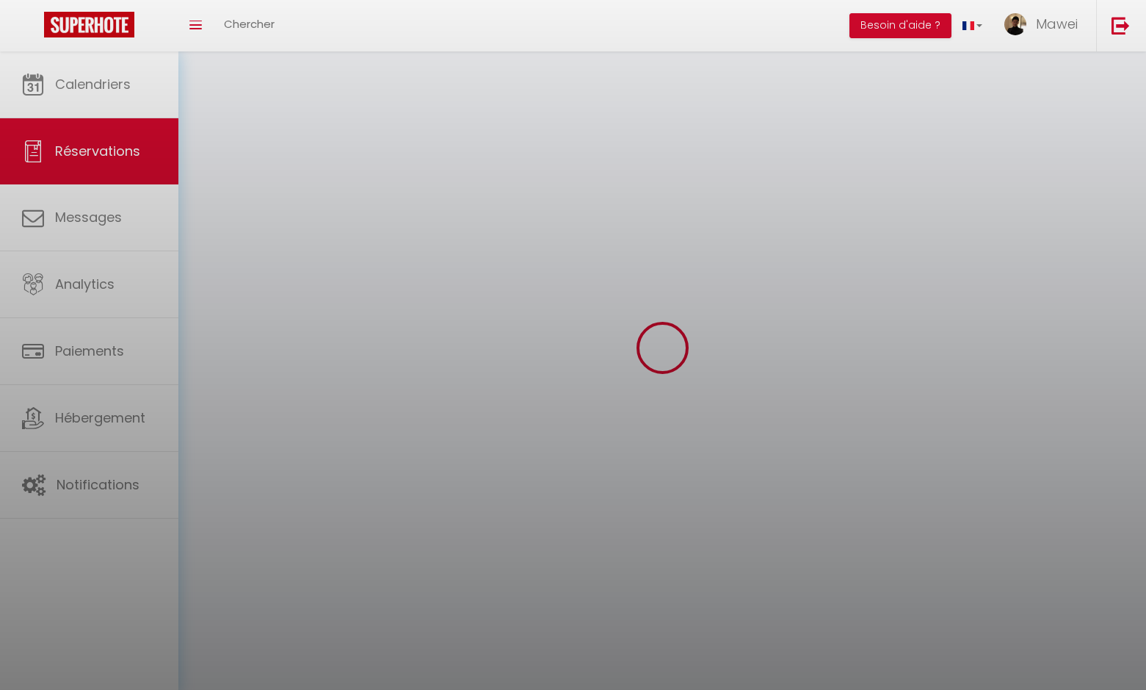
select select
checkbox input "false"
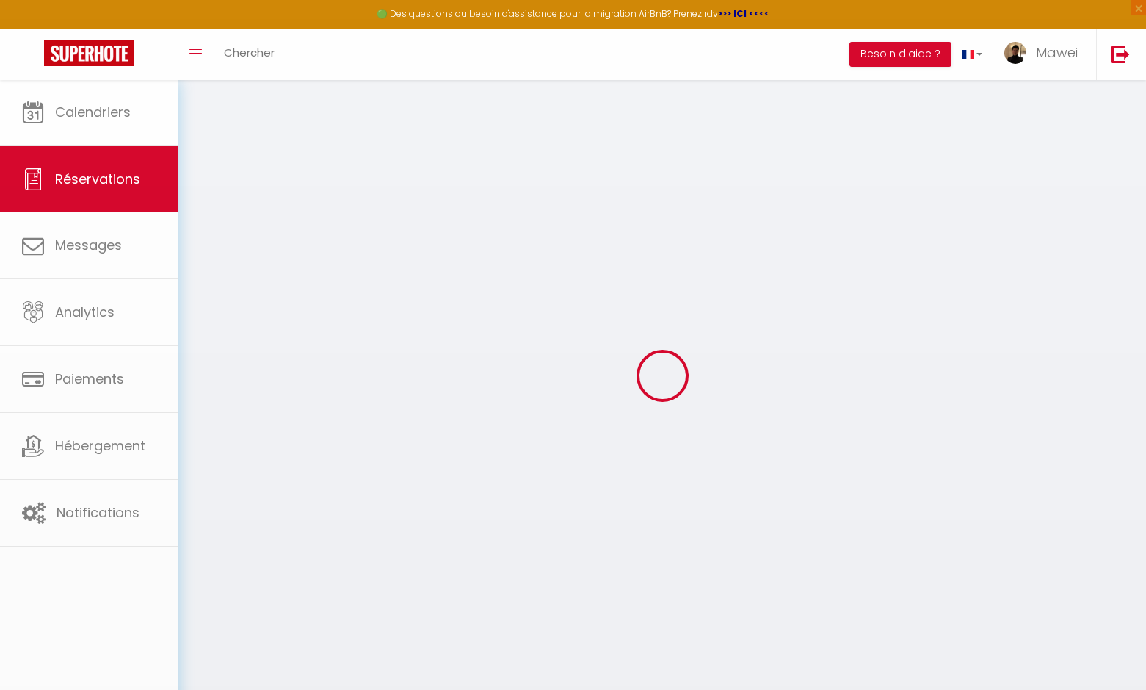
select select
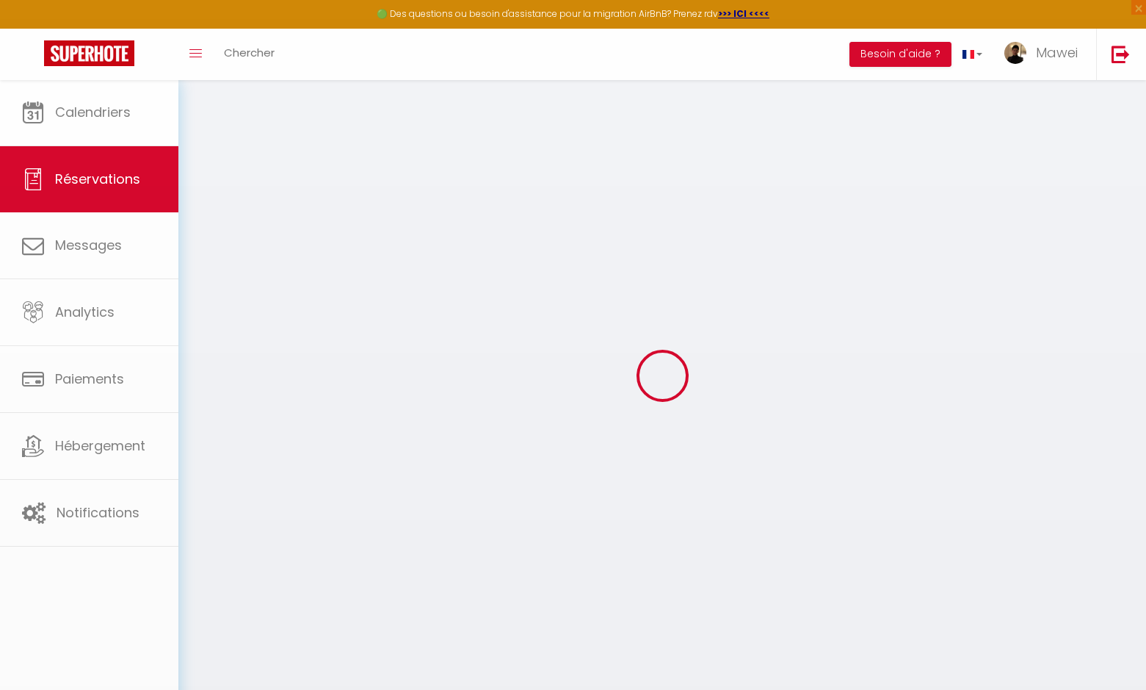
select select
checkbox input "false"
select select
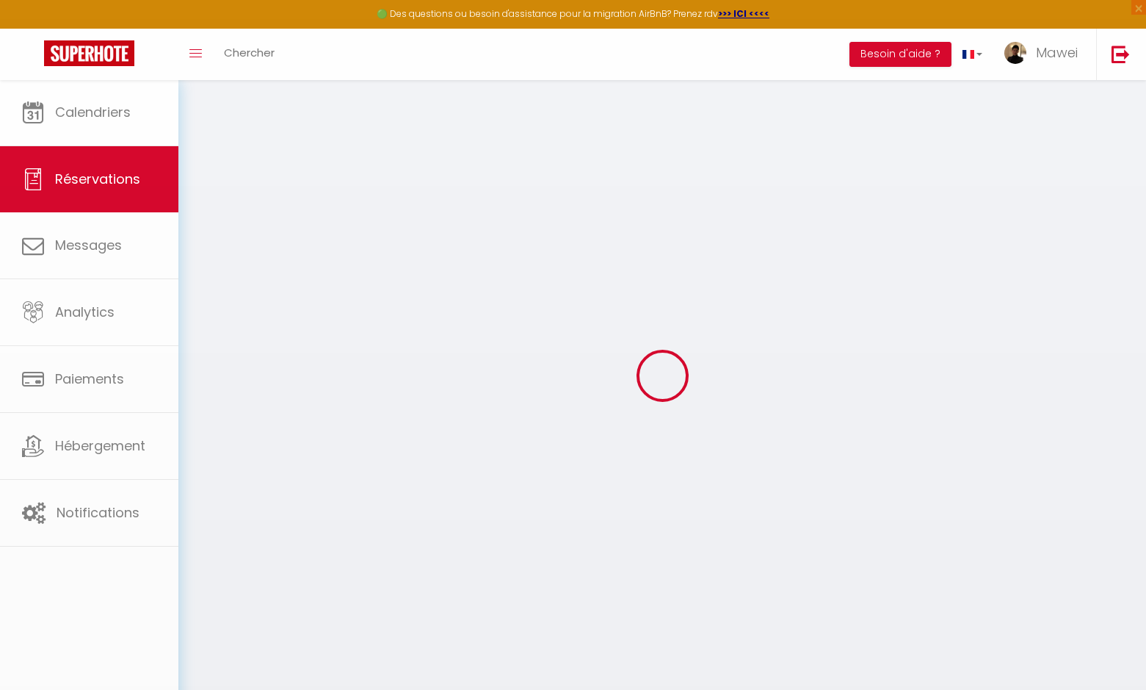
select select
checkbox input "false"
select select
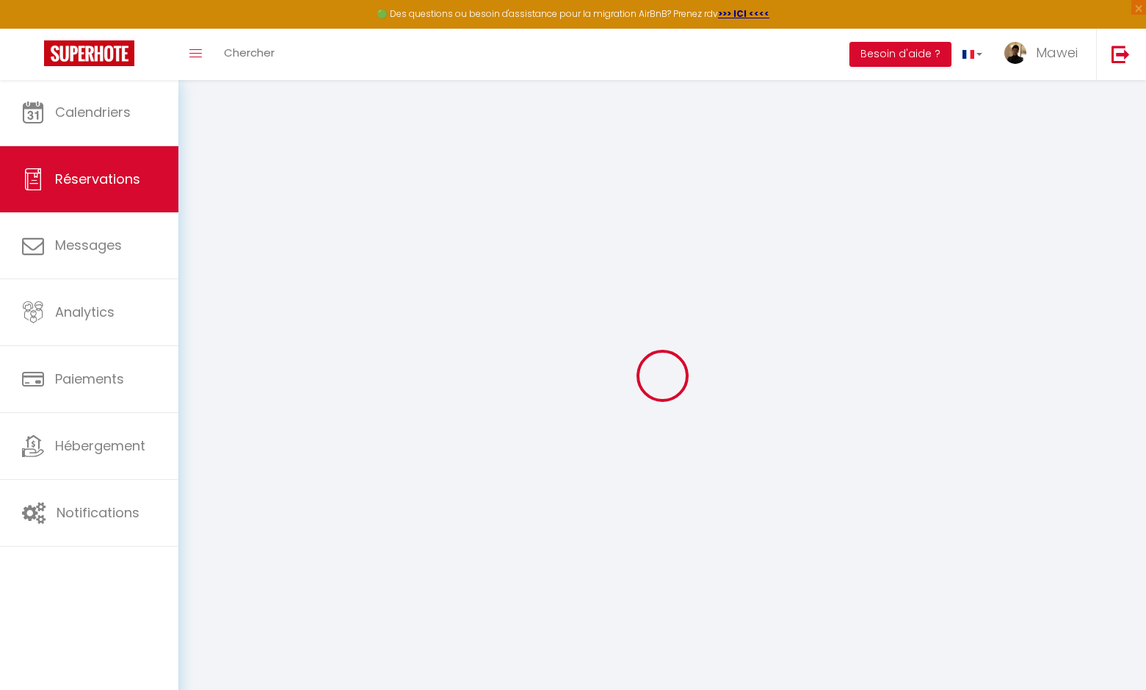
type input "[PERSON_NAME]"
type input "[EMAIL_ADDRESS][DOMAIN_NAME]"
select select
type input "0"
select select "55643"
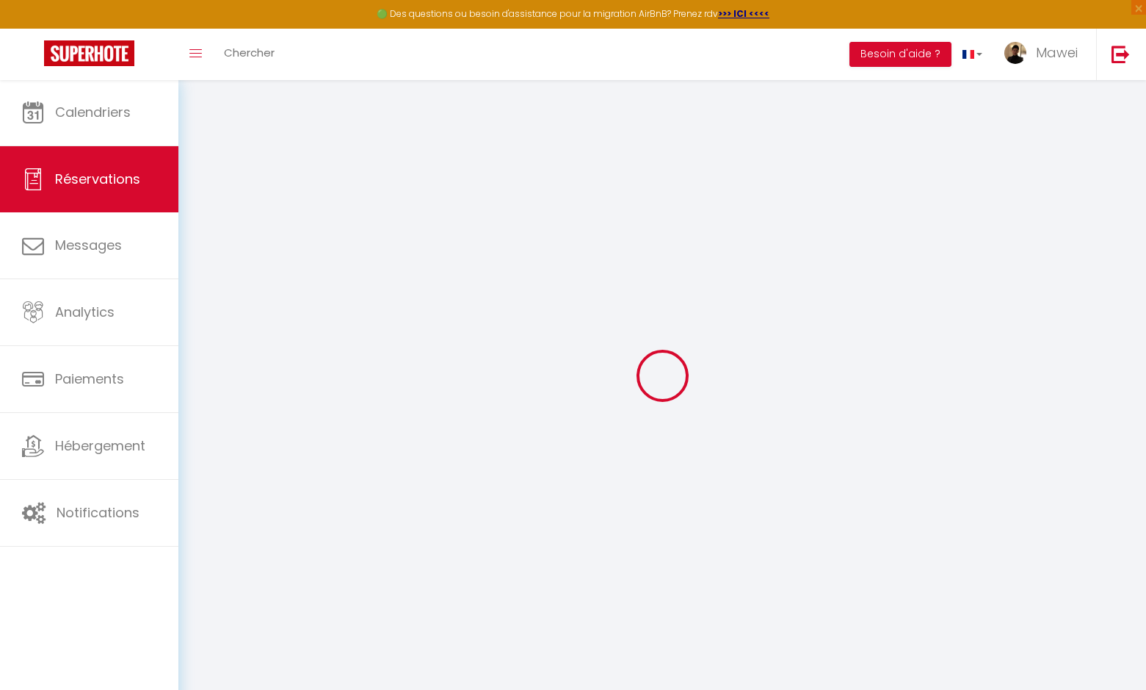
select select "2"
select select
type input "2"
select select "10"
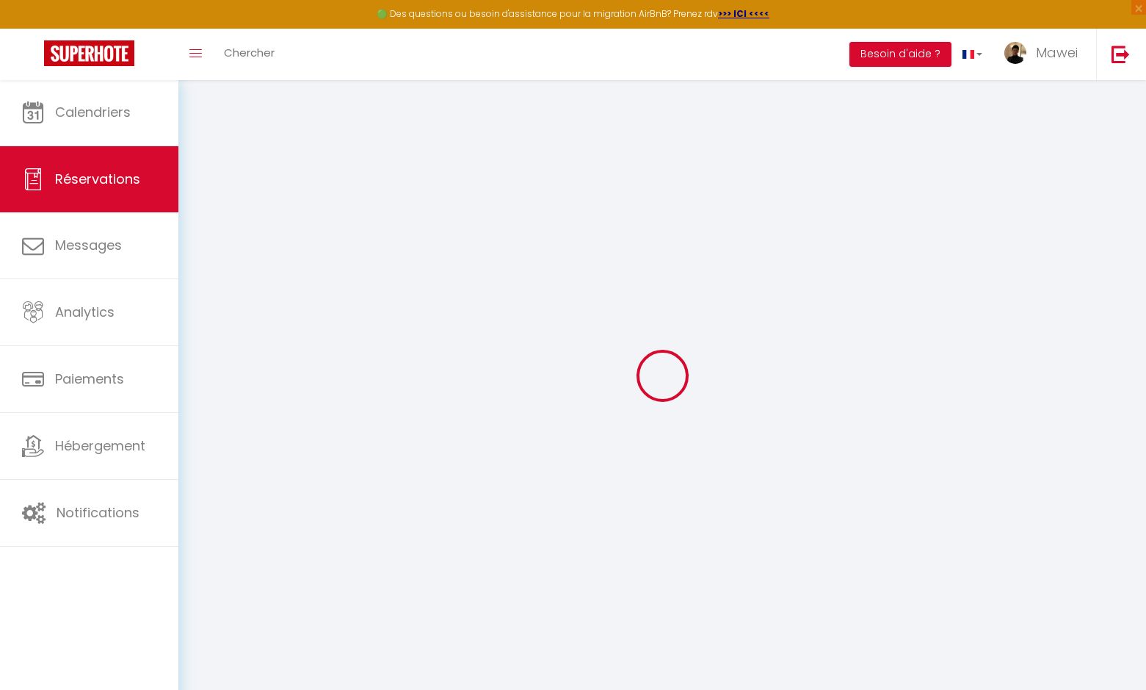
select select
checkbox input "false"
type input "0"
select select "1"
type input "0"
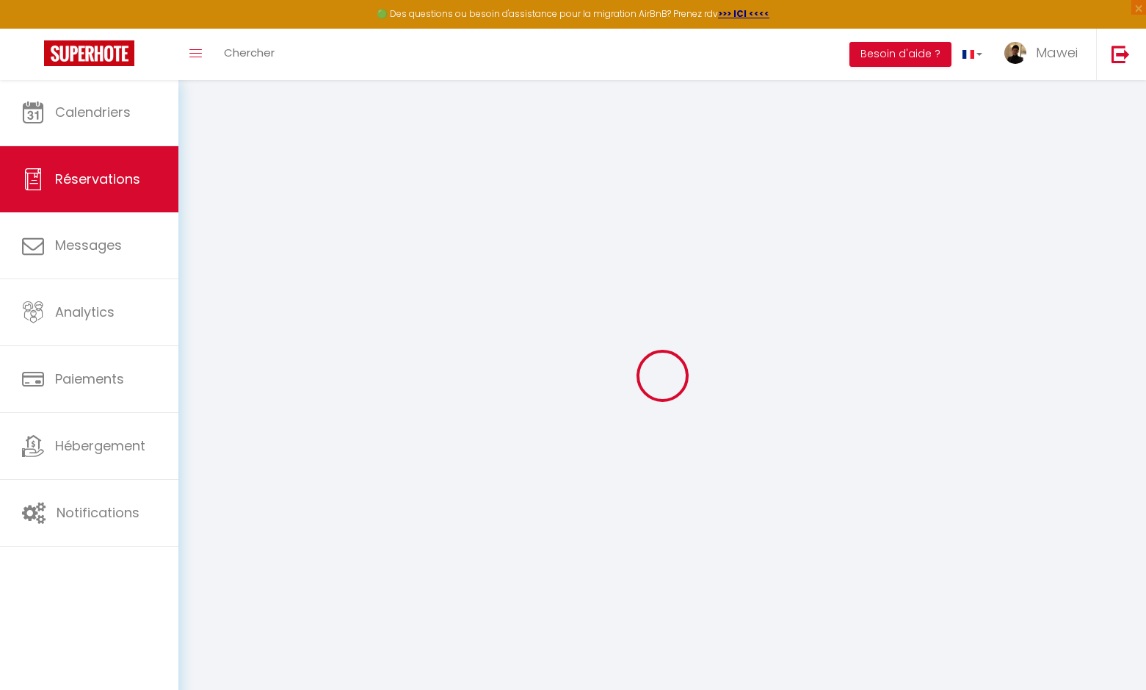
type input "0"
select select
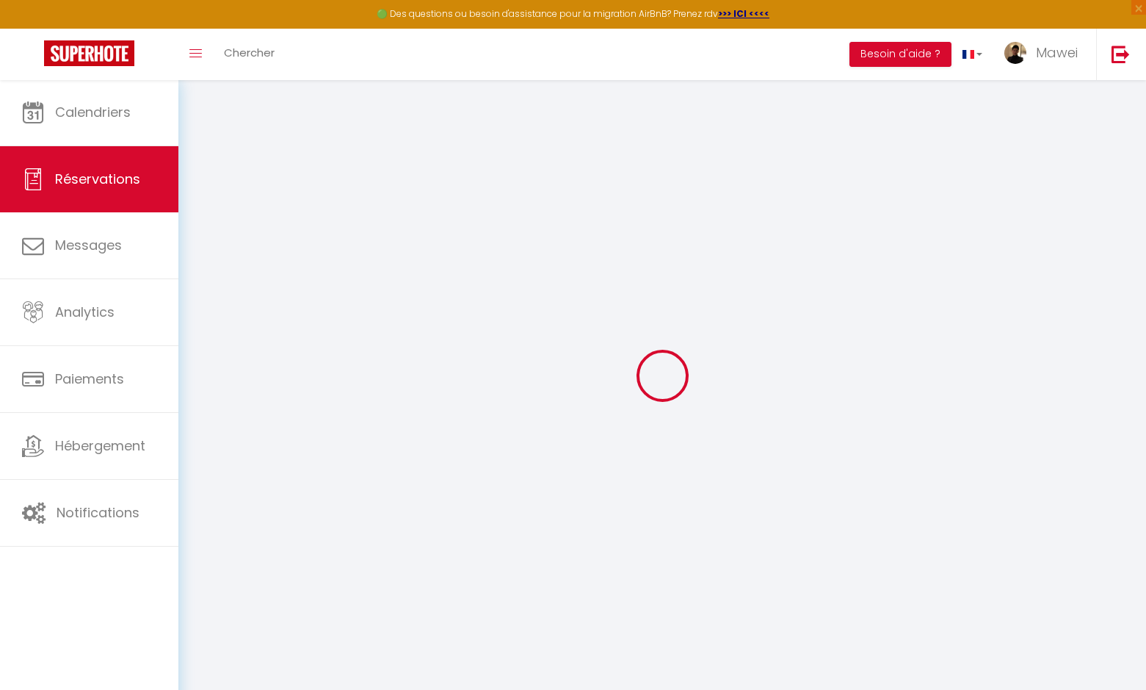
select select "14"
checkbox input "false"
select select
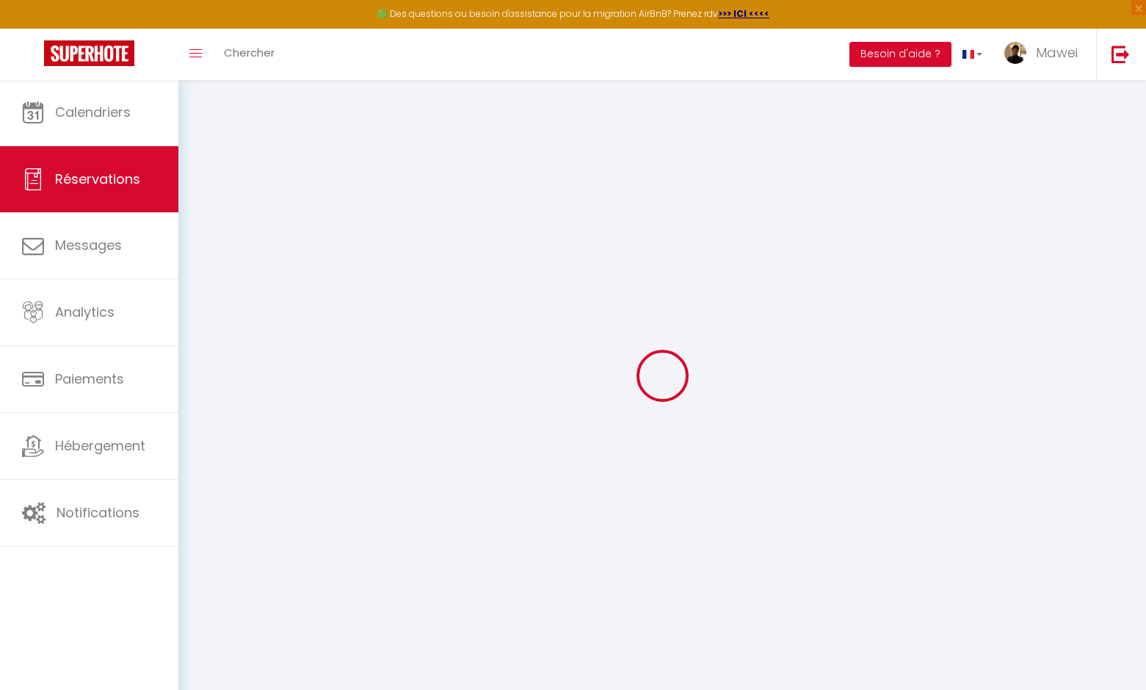
checkbox input "false"
select select
checkbox input "false"
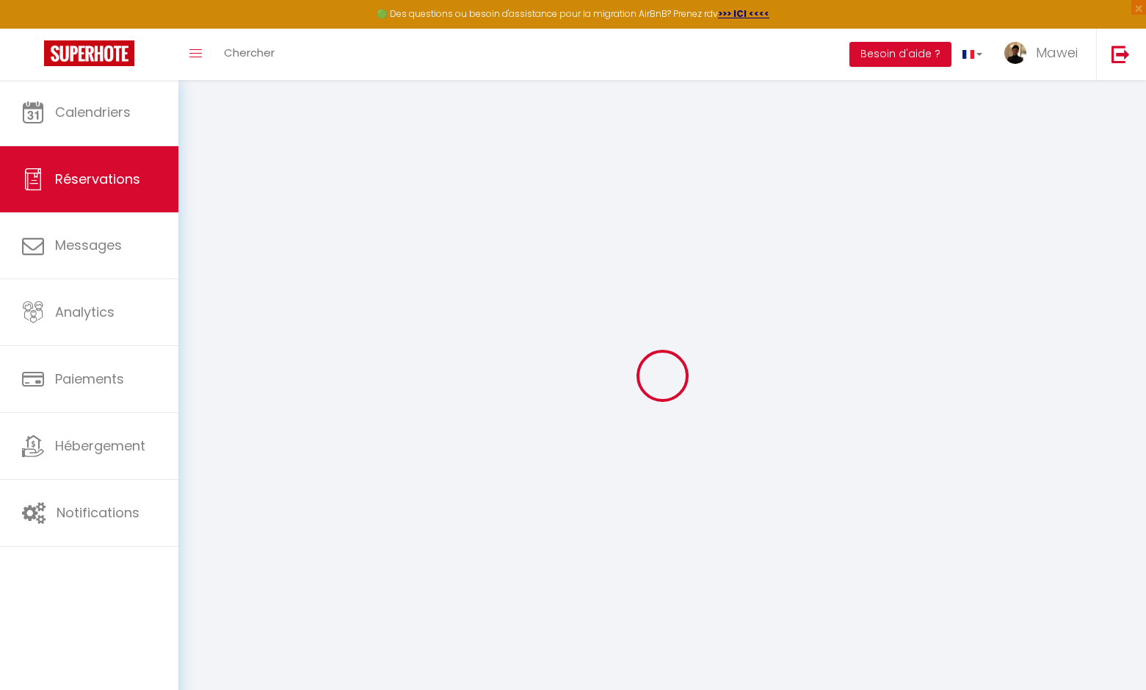
select select
checkbox input "false"
select select
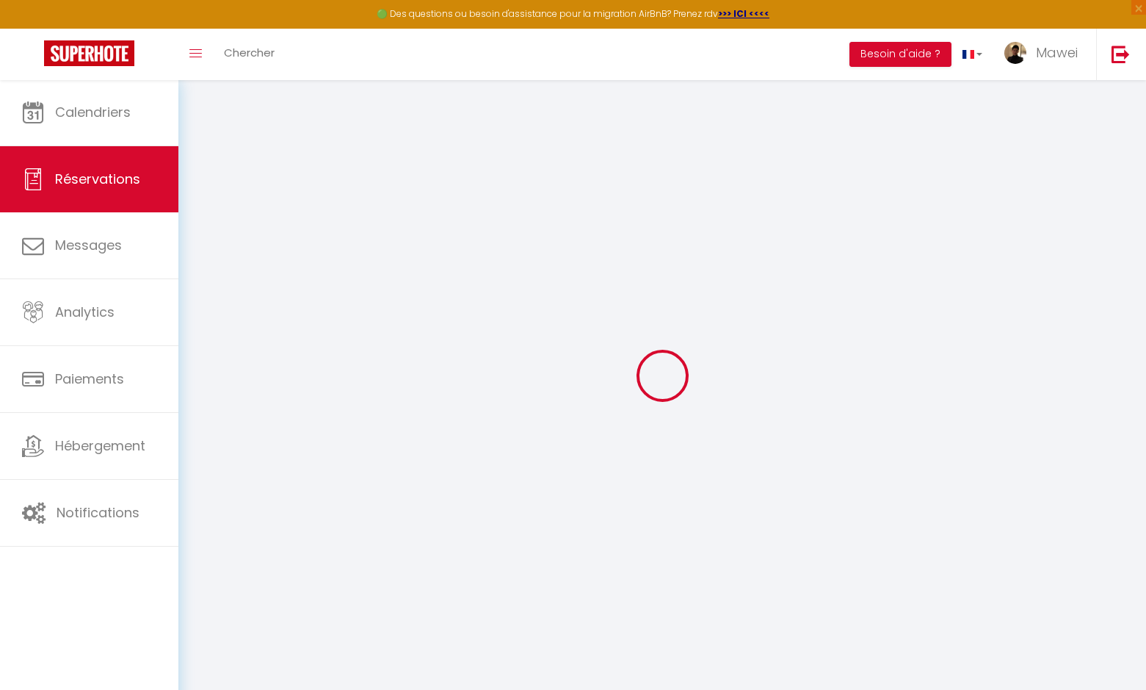
select select
checkbox input "false"
select select
checkbox input "false"
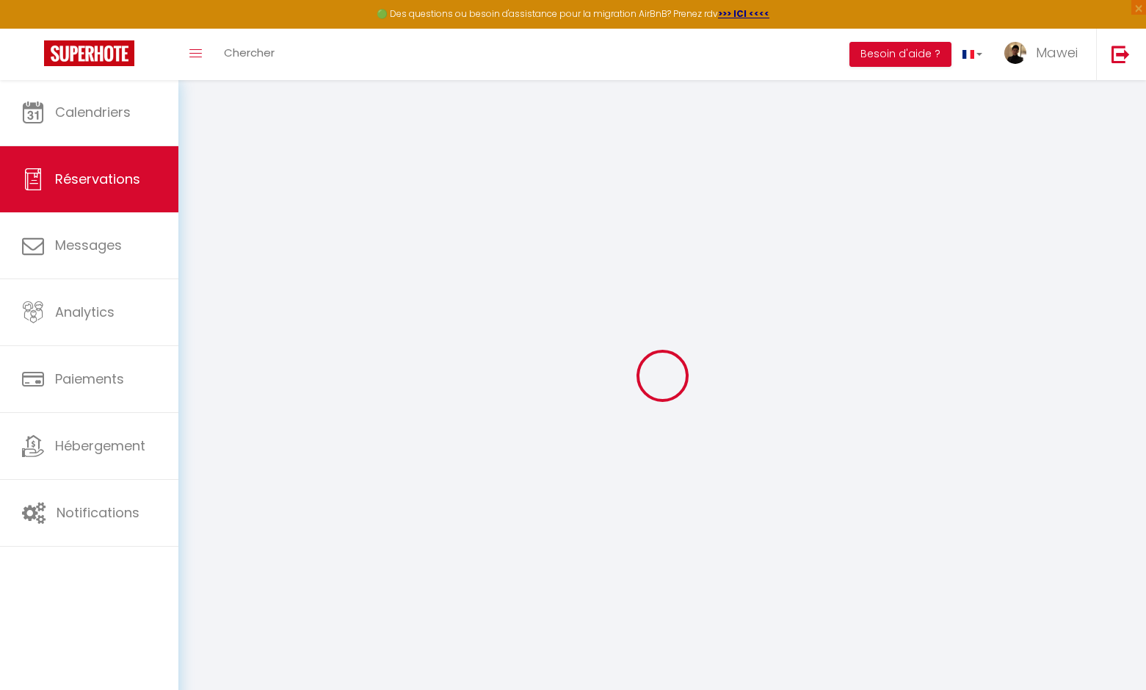
select select
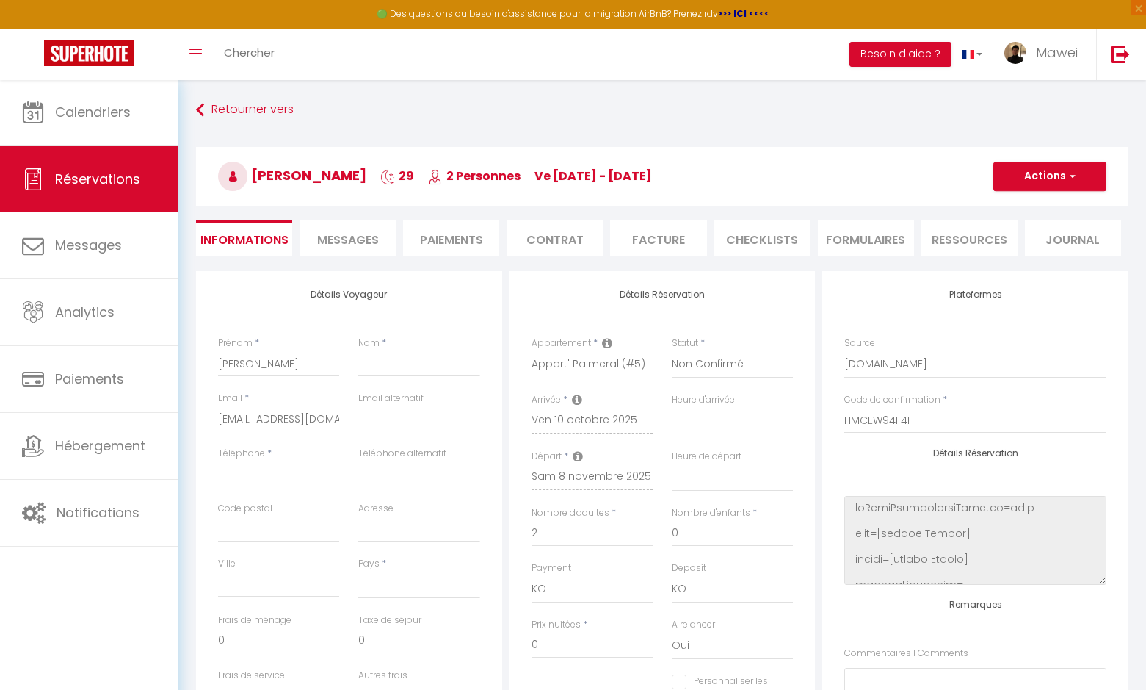
click at [1076, 166] on button "Actions" at bounding box center [1050, 176] width 113 height 29
click at [1016, 242] on link "Supprimer" at bounding box center [1036, 246] width 116 height 19
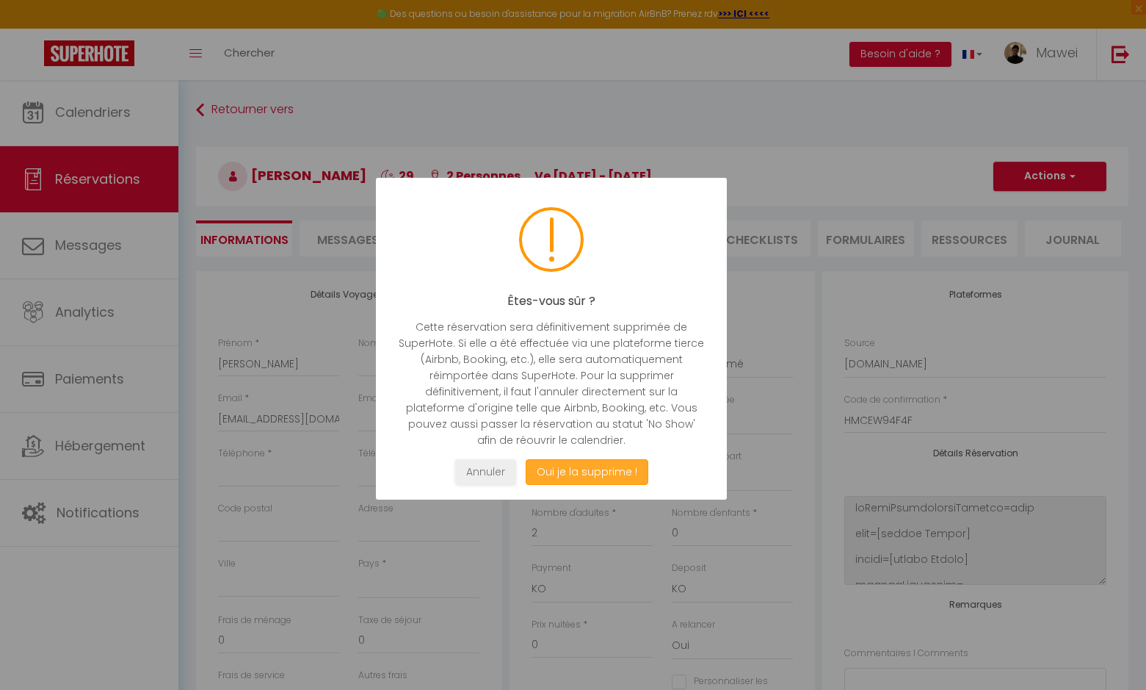
click at [574, 473] on button "Oui je la supprime !" at bounding box center [586, 472] width 123 height 26
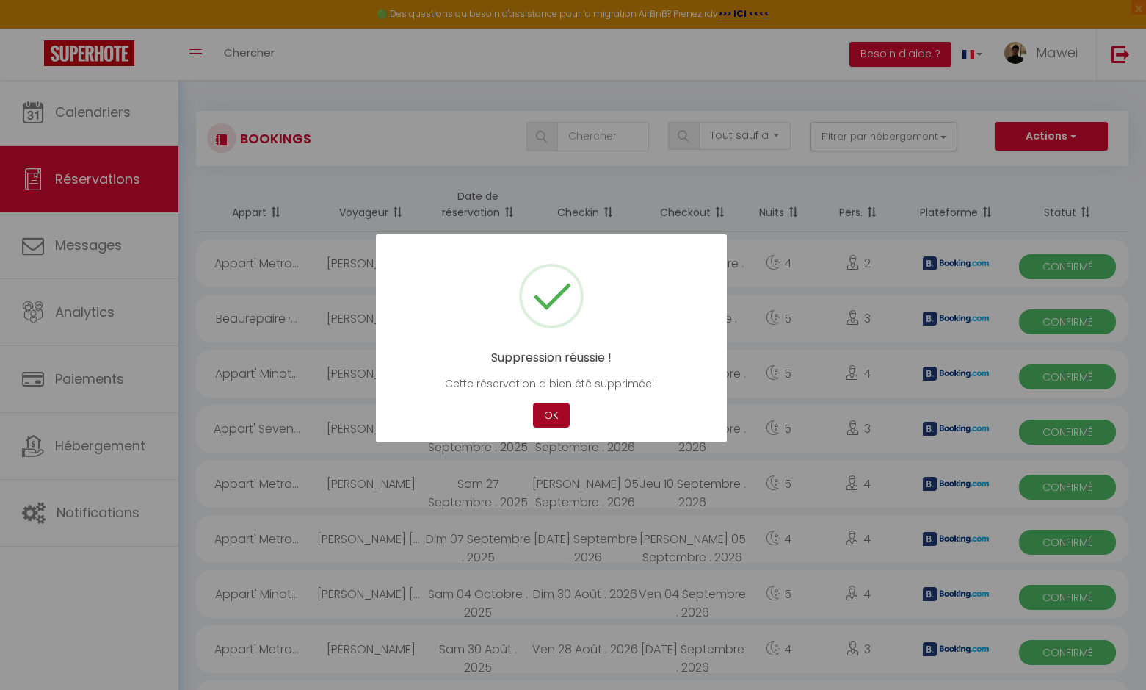
click at [549, 418] on button "OK" at bounding box center [551, 415] width 37 height 26
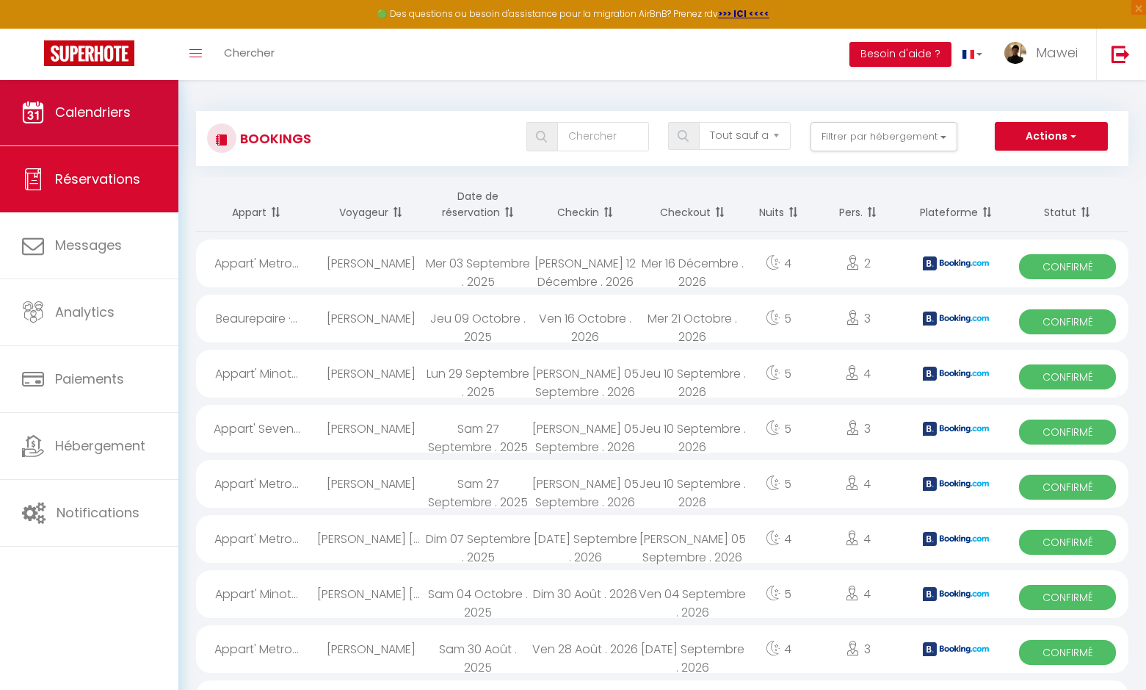
click at [93, 119] on span "Calendriers" at bounding box center [93, 112] width 76 height 18
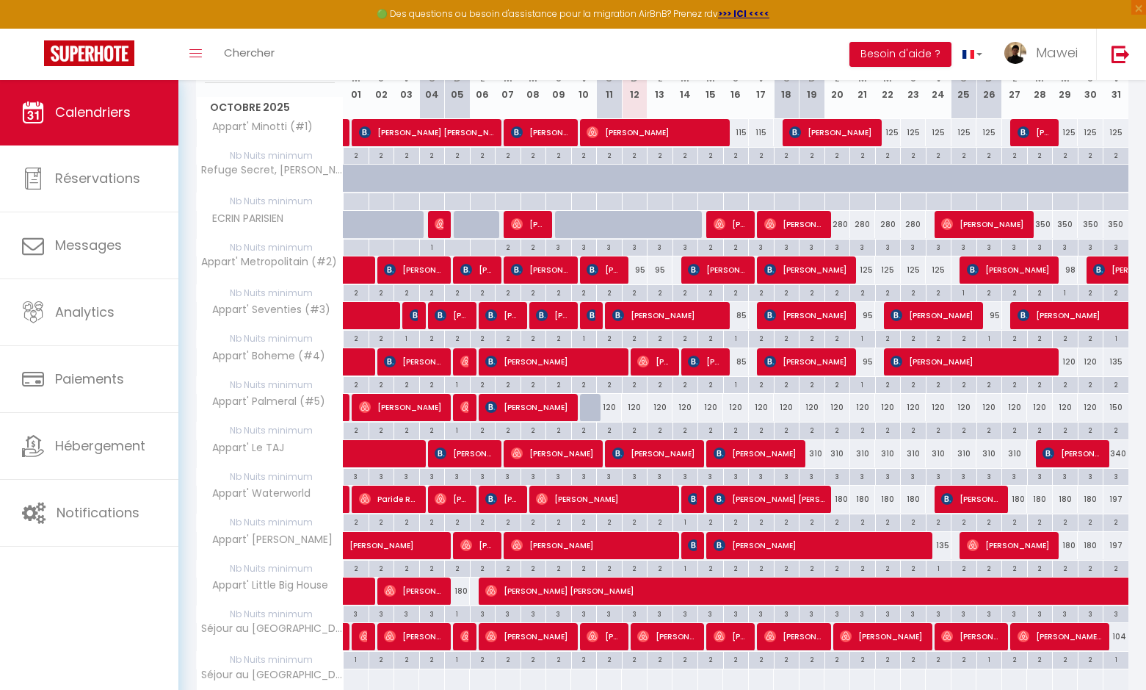
scroll to position [145, 0]
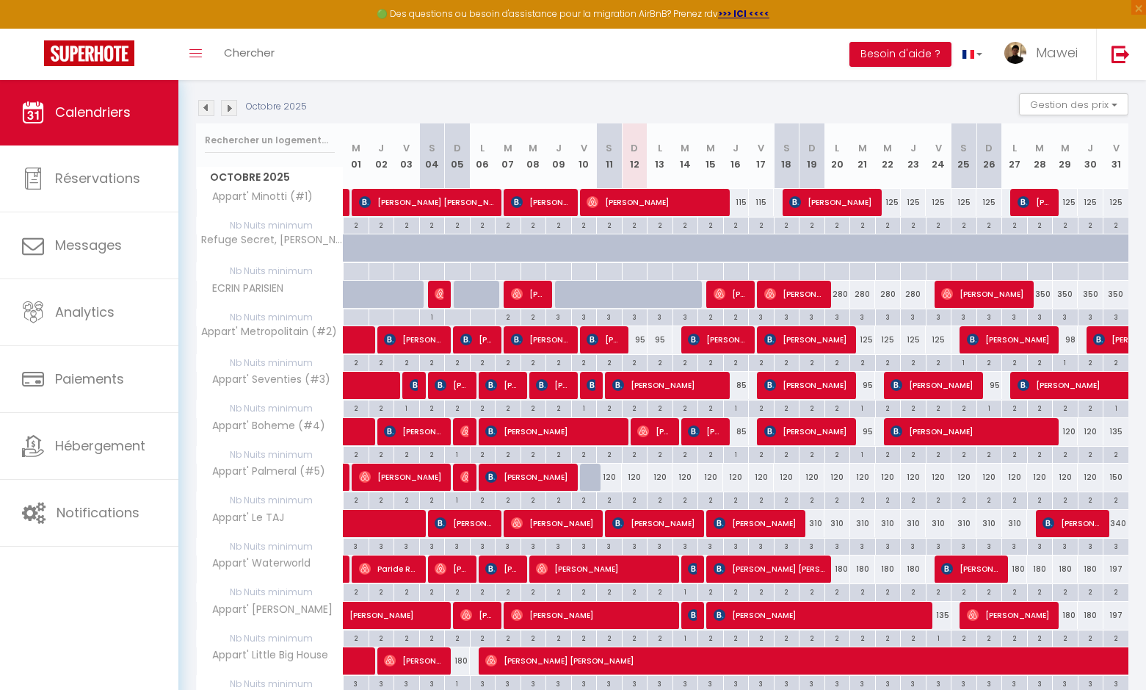
click at [635, 476] on div "120" at bounding box center [635, 476] width 26 height 27
type input "120"
type input "Dim 12 Octobre 2025"
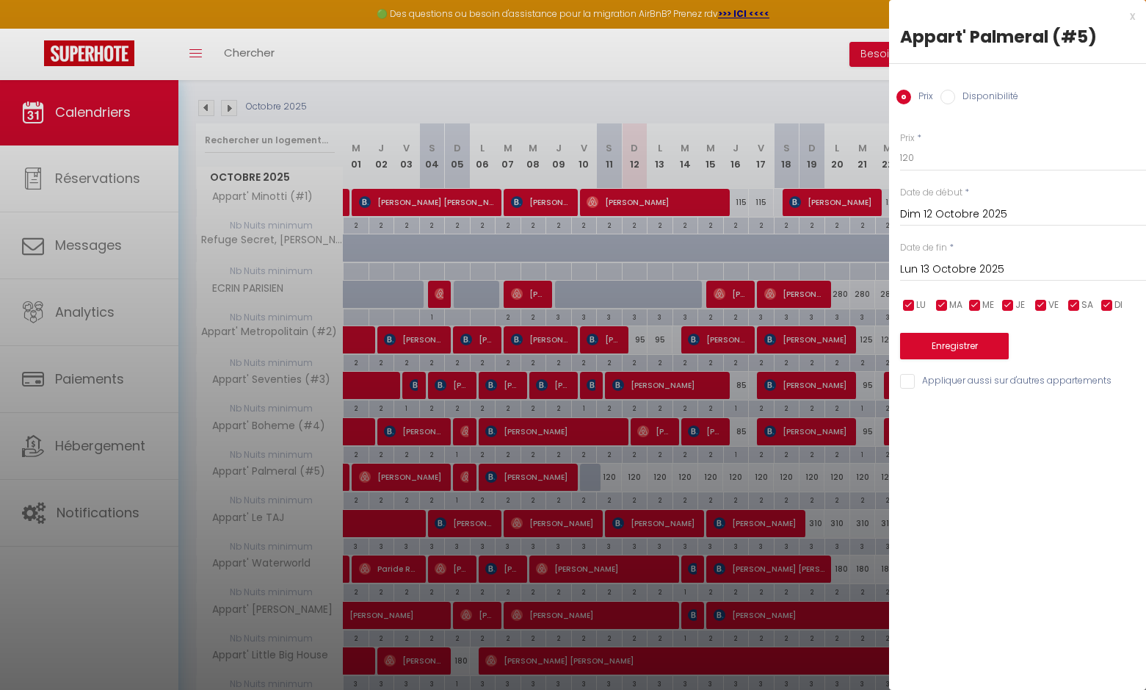
click at [943, 275] on input "Lun 13 Octobre 2025" at bounding box center [1023, 269] width 246 height 19
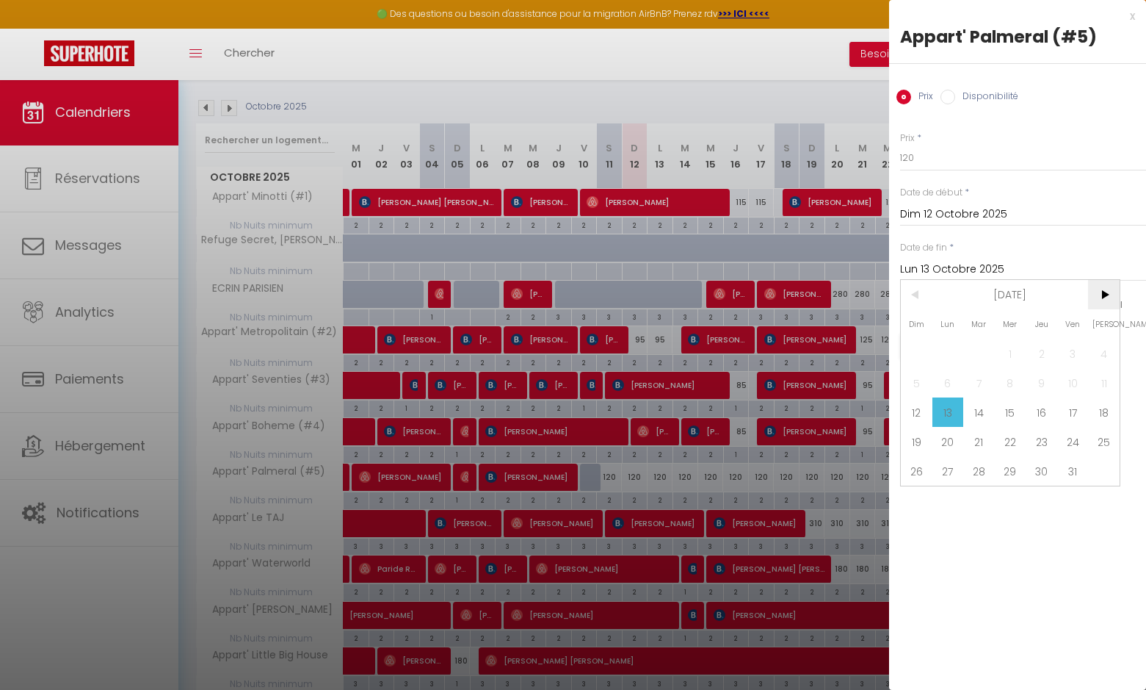
click at [1105, 300] on span ">" at bounding box center [1104, 294] width 32 height 29
click at [1106, 344] on span "1" at bounding box center [1104, 353] width 32 height 29
type input "[PERSON_NAME] 01 Novembre 2025"
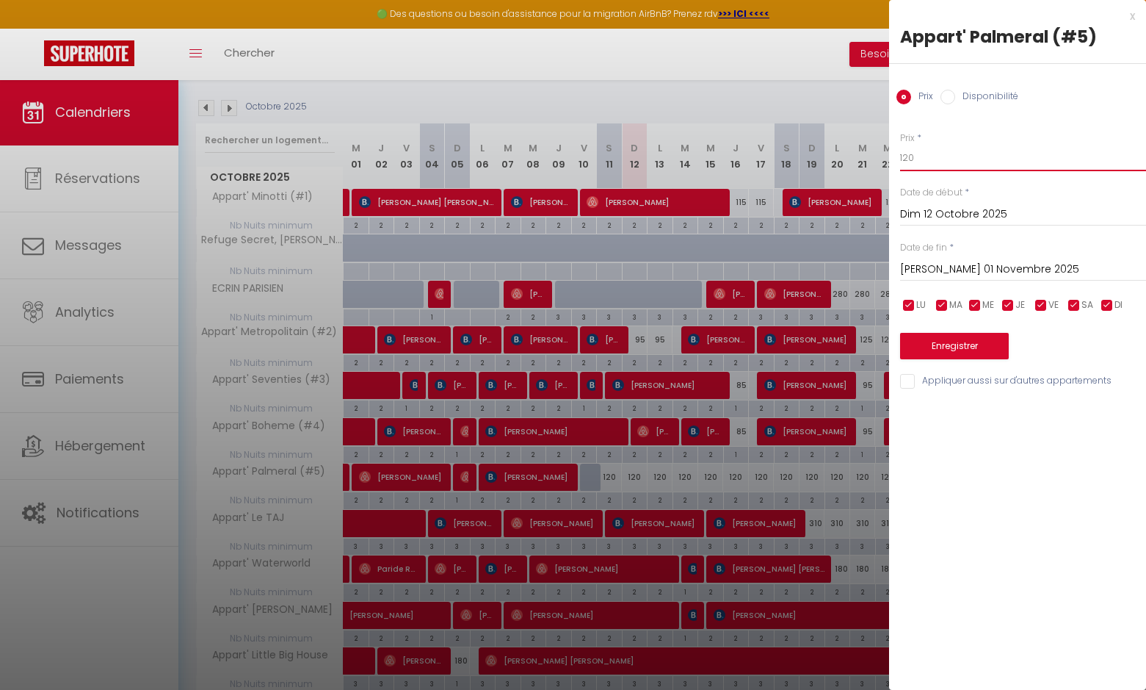
click at [920, 159] on input "120" at bounding box center [1023, 158] width 246 height 26
type input "100"
click at [932, 333] on button "Enregistrer" at bounding box center [954, 346] width 109 height 26
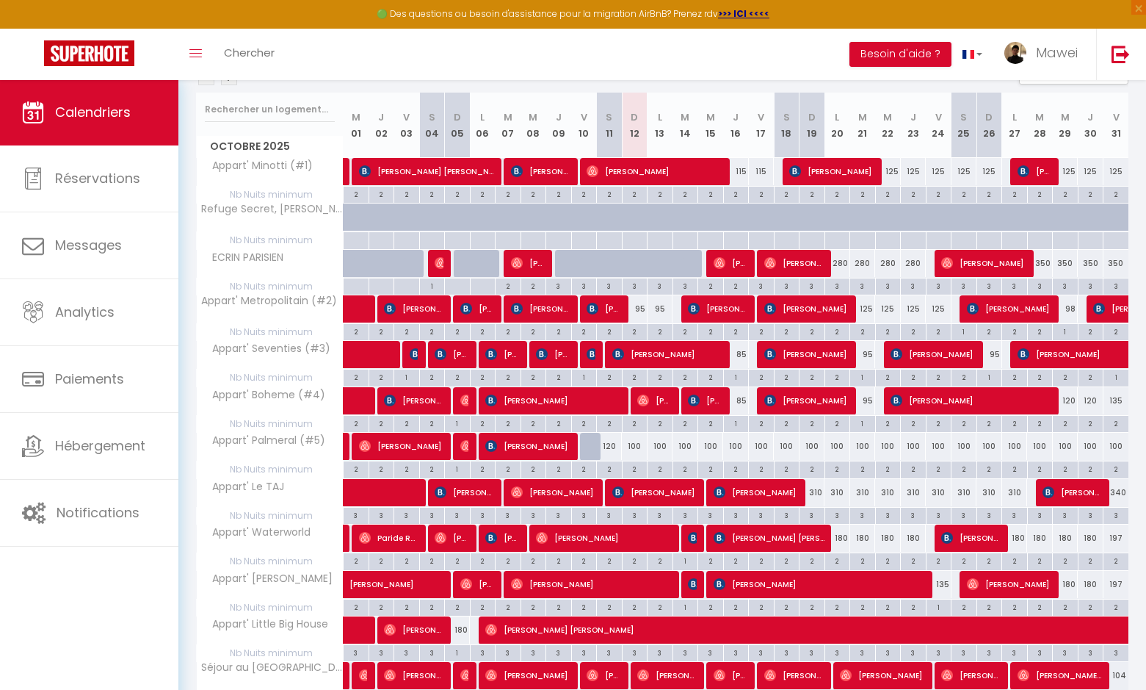
scroll to position [173, 0]
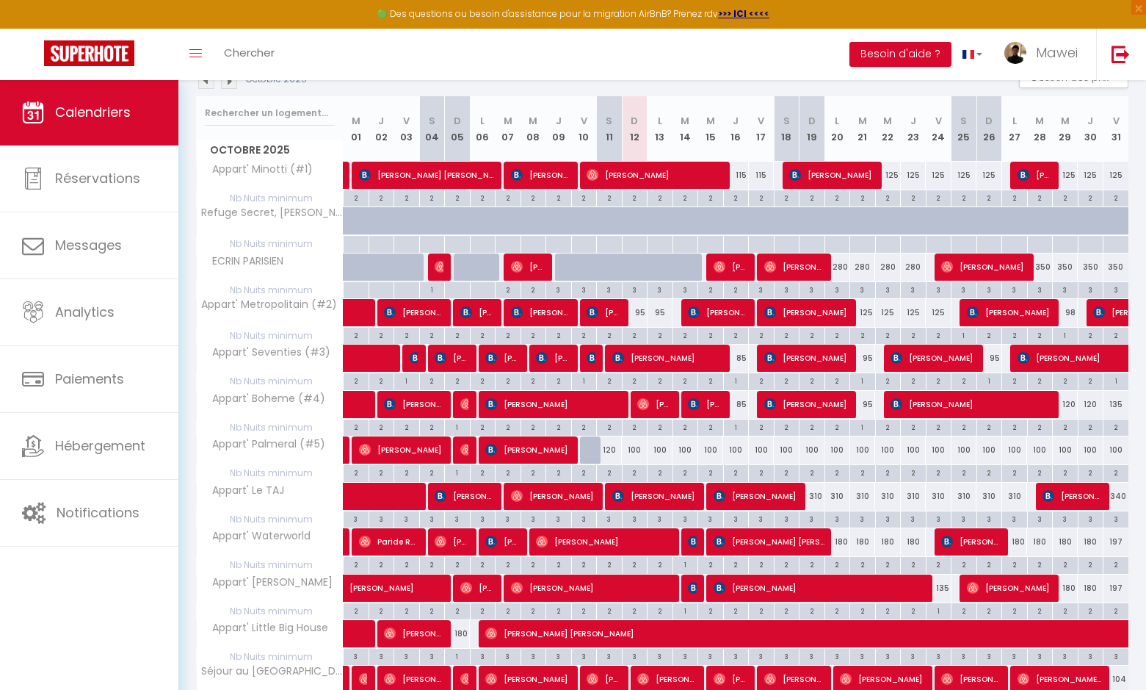
click at [599, 169] on span "[PERSON_NAME]" at bounding box center [655, 175] width 137 height 28
select select "OK"
select select "1"
select select "0"
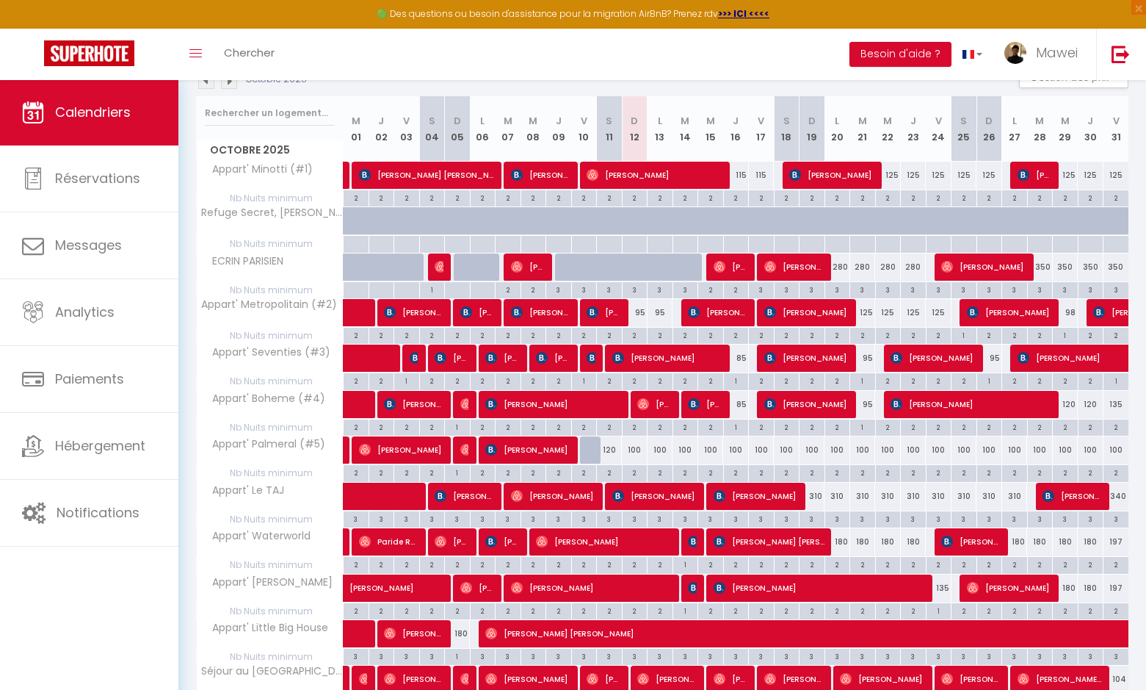
select select "1"
select select
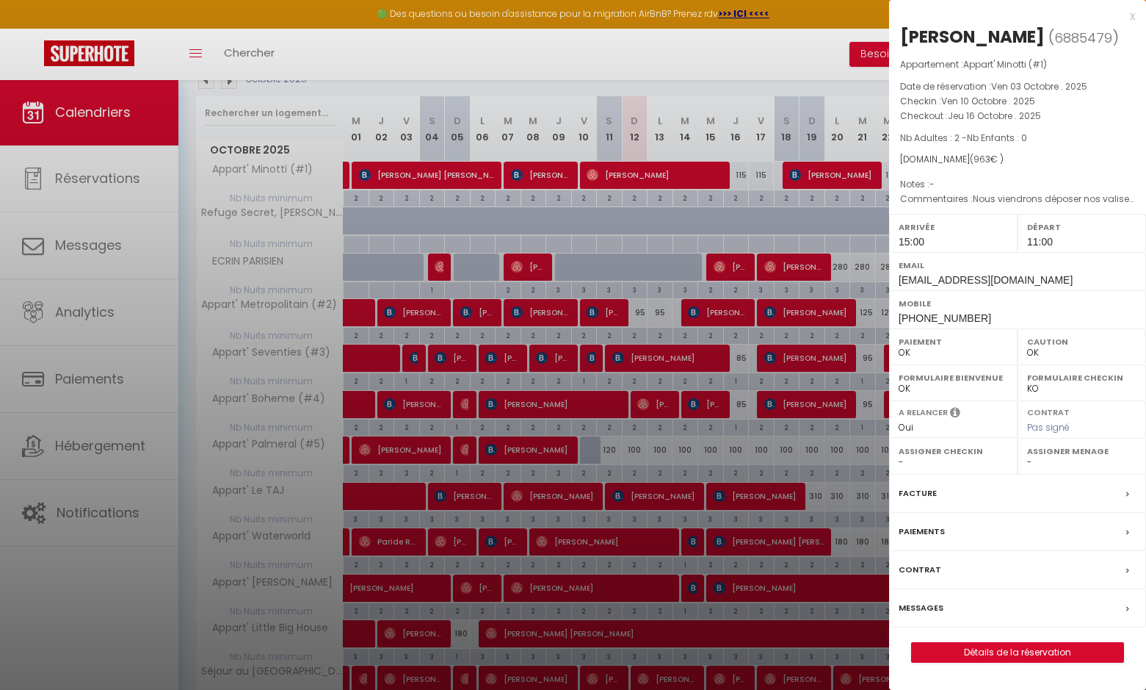
click at [599, 169] on div at bounding box center [573, 345] width 1146 height 690
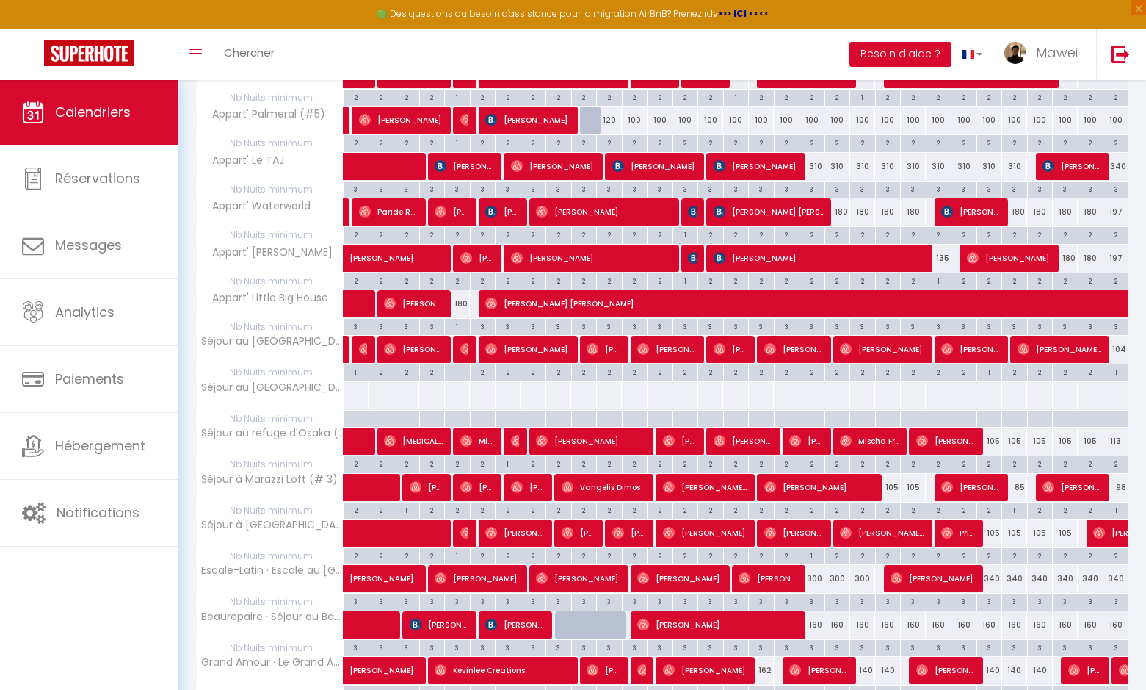
scroll to position [499, 0]
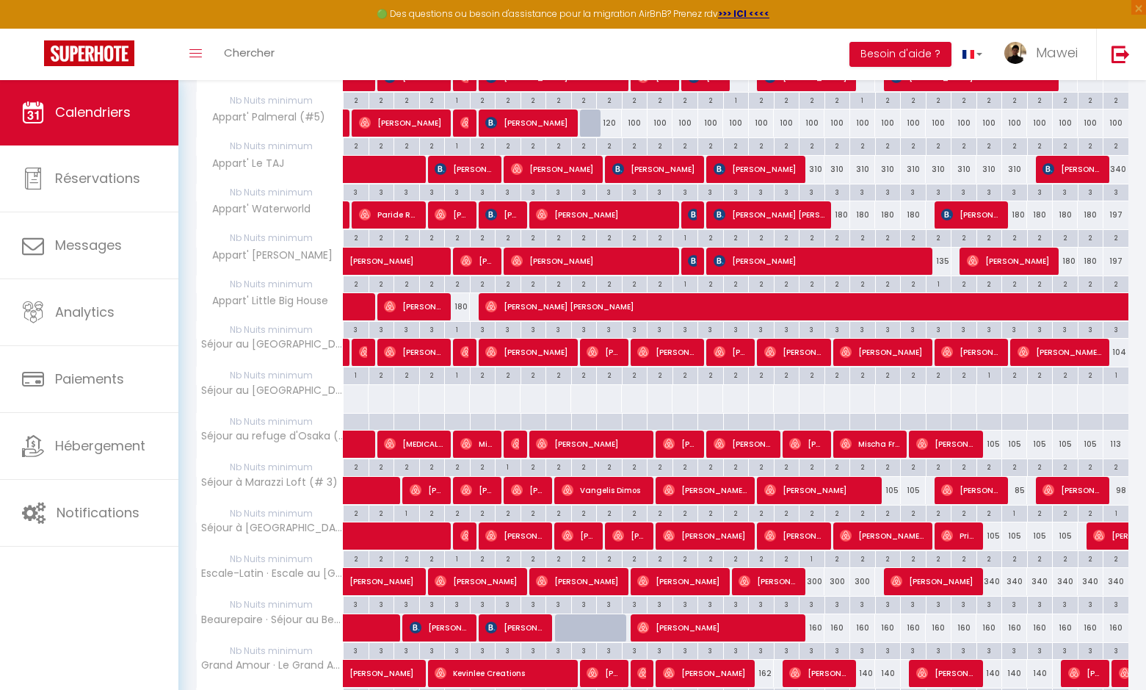
click at [768, 347] on img at bounding box center [771, 352] width 12 height 12
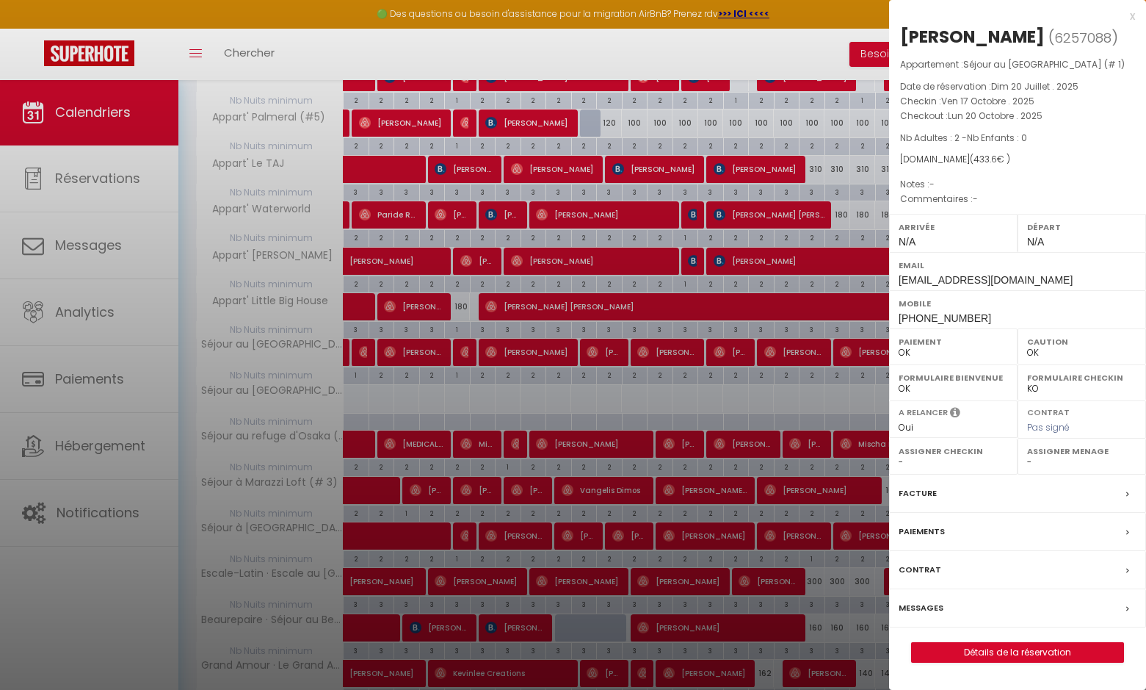
click at [744, 343] on div at bounding box center [573, 345] width 1146 height 690
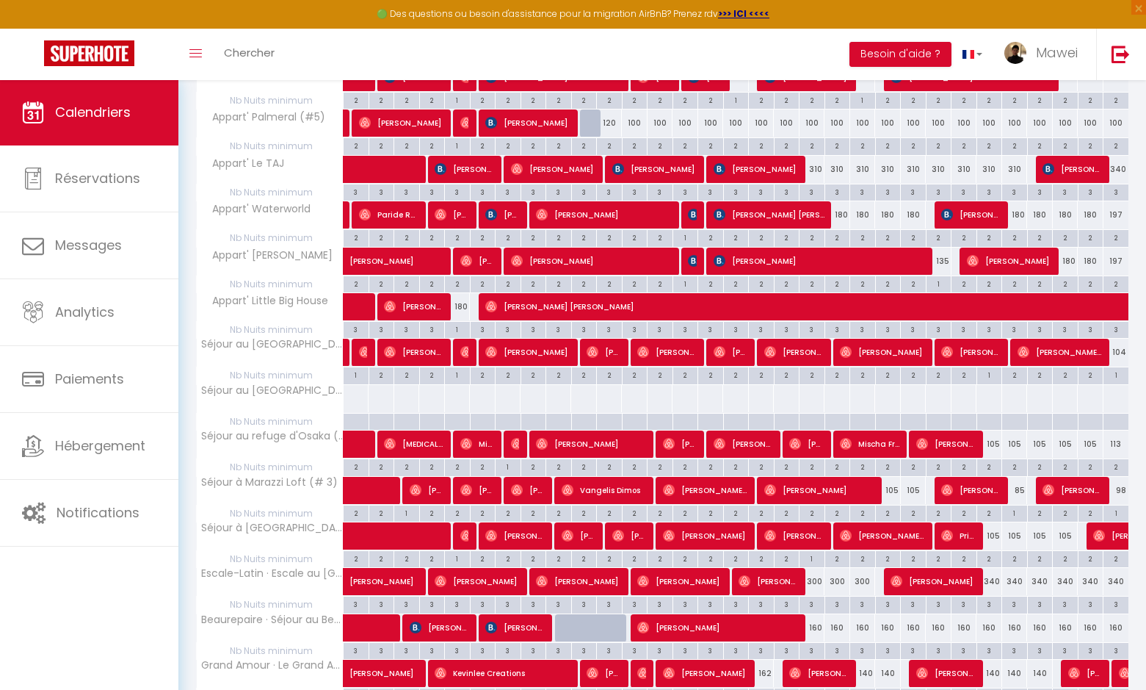
click at [734, 355] on span "[PERSON_NAME]" at bounding box center [731, 352] width 35 height 28
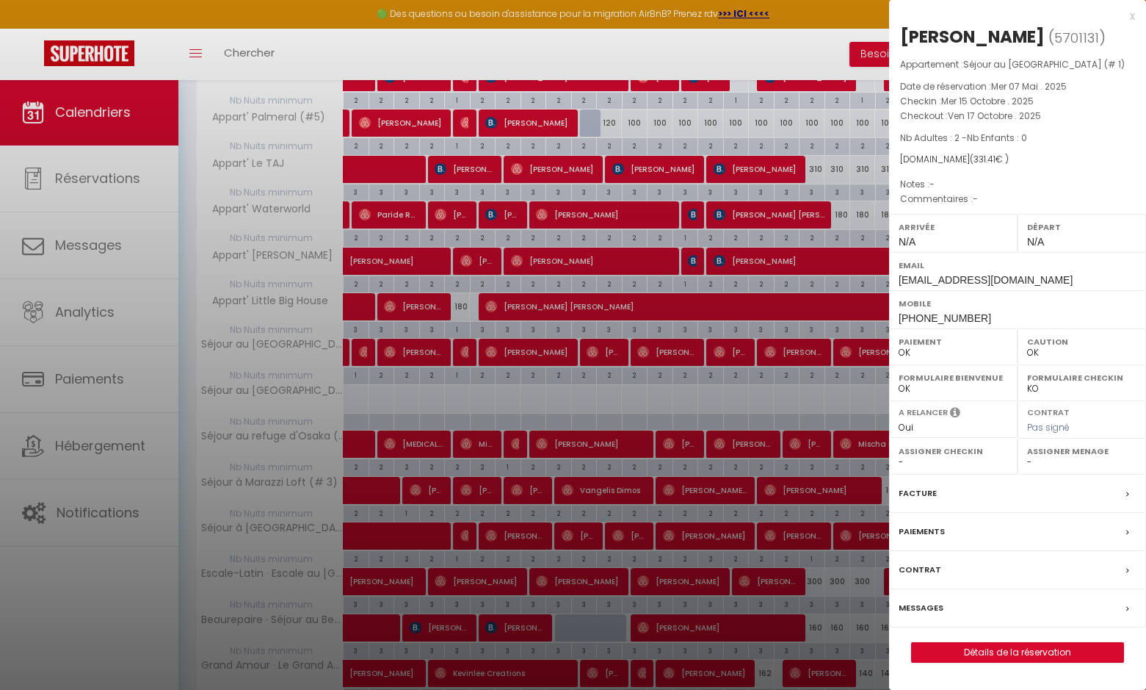
click at [682, 353] on div at bounding box center [573, 345] width 1146 height 690
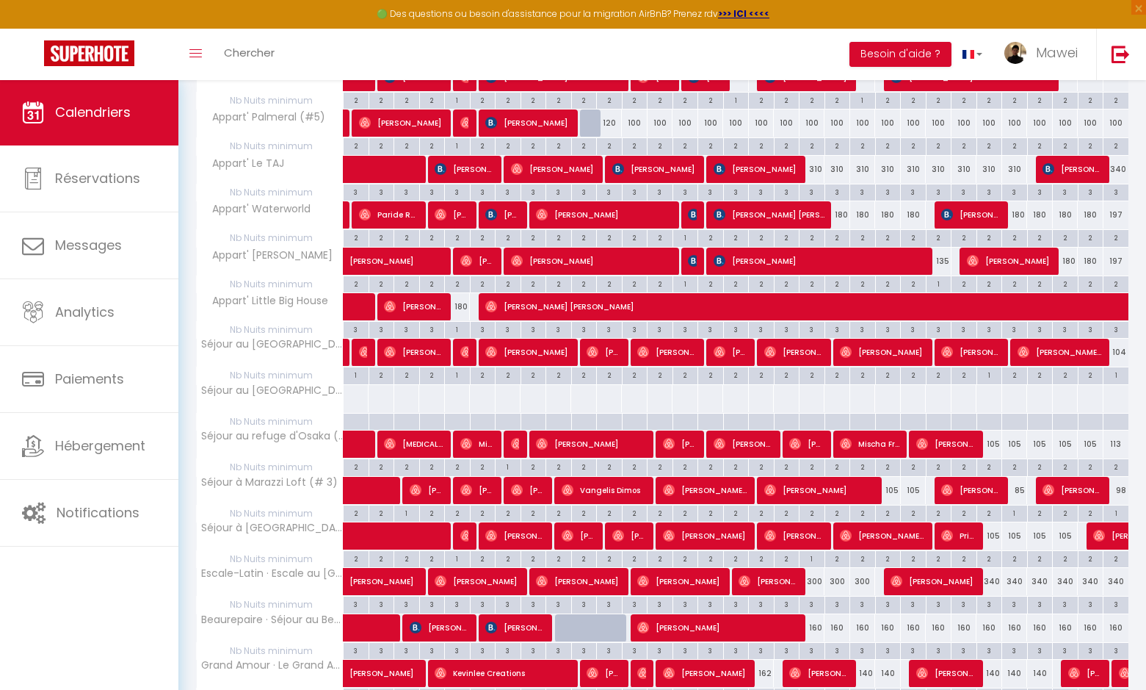
click at [682, 353] on span "[PERSON_NAME]" at bounding box center [668, 352] width 60 height 28
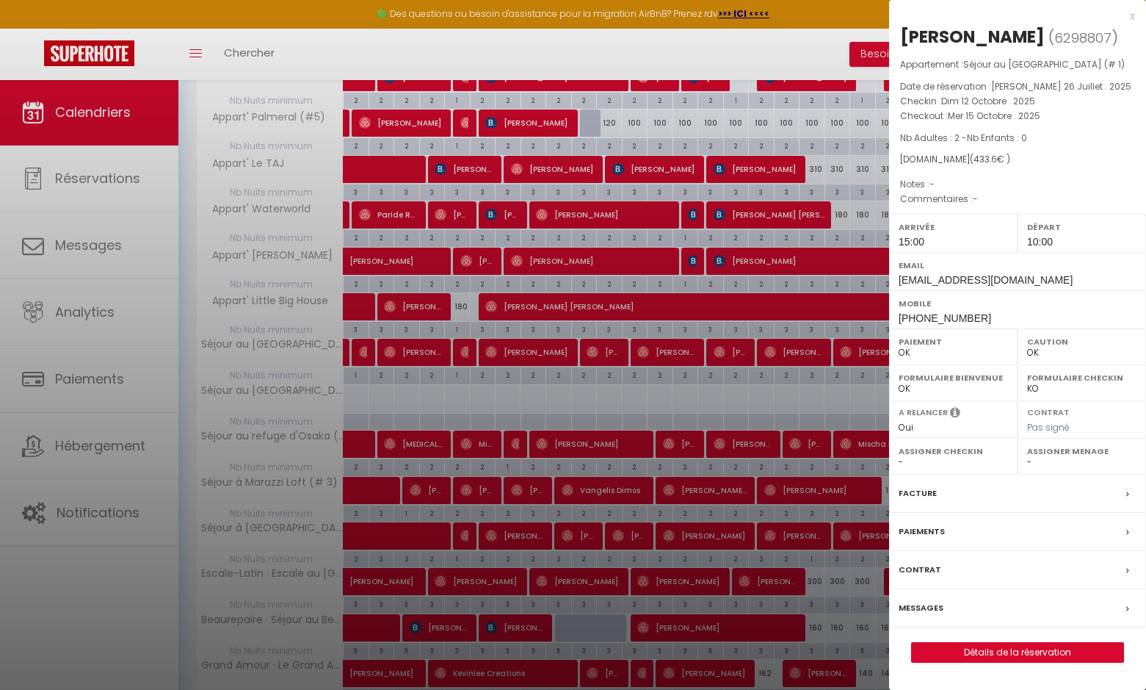
click at [593, 350] on div at bounding box center [573, 345] width 1146 height 690
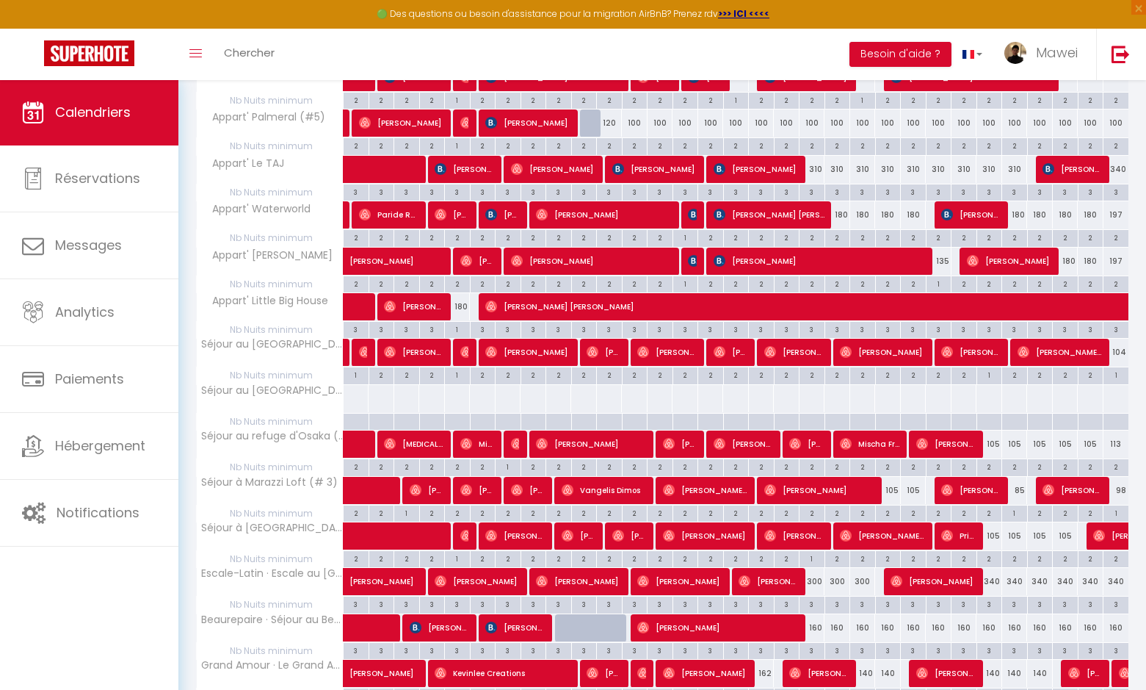
click at [593, 350] on img at bounding box center [593, 352] width 12 height 12
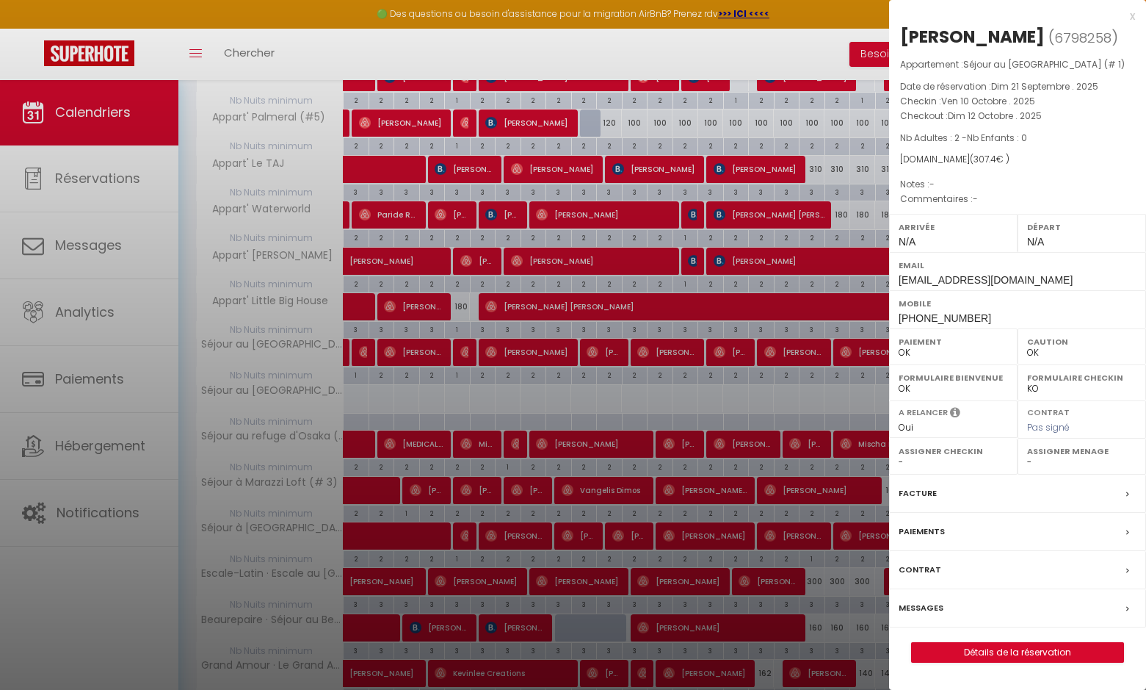
click at [541, 348] on div at bounding box center [573, 345] width 1146 height 690
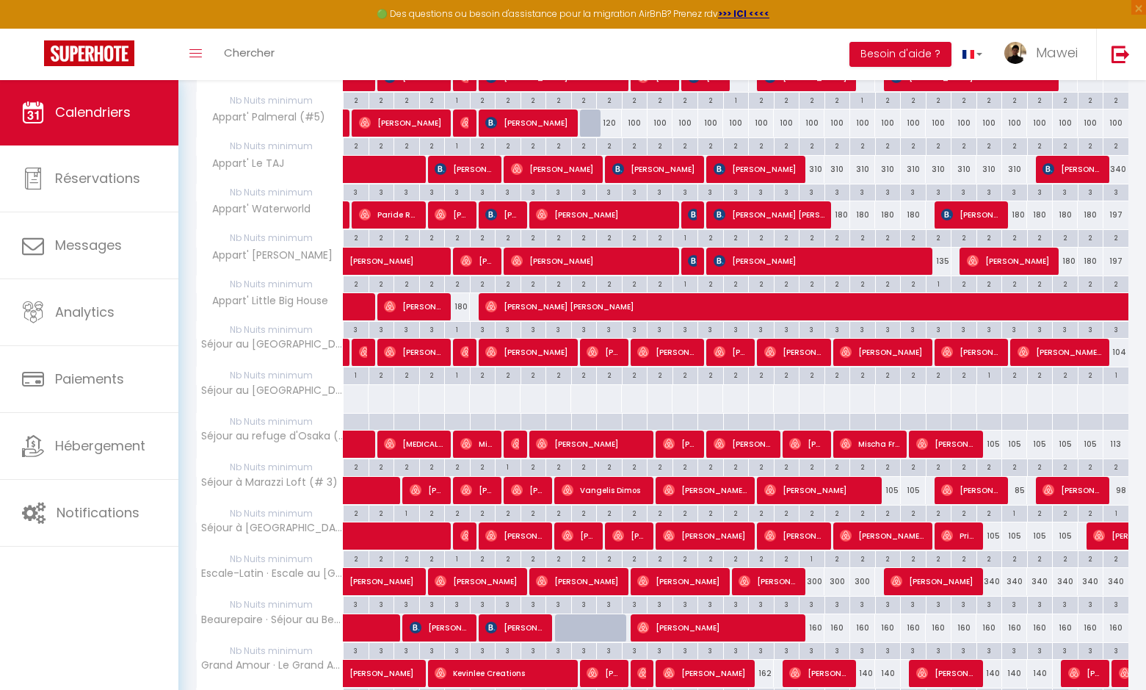
click at [541, 348] on span "[PERSON_NAME]" at bounding box center [528, 352] width 86 height 28
select select "1"
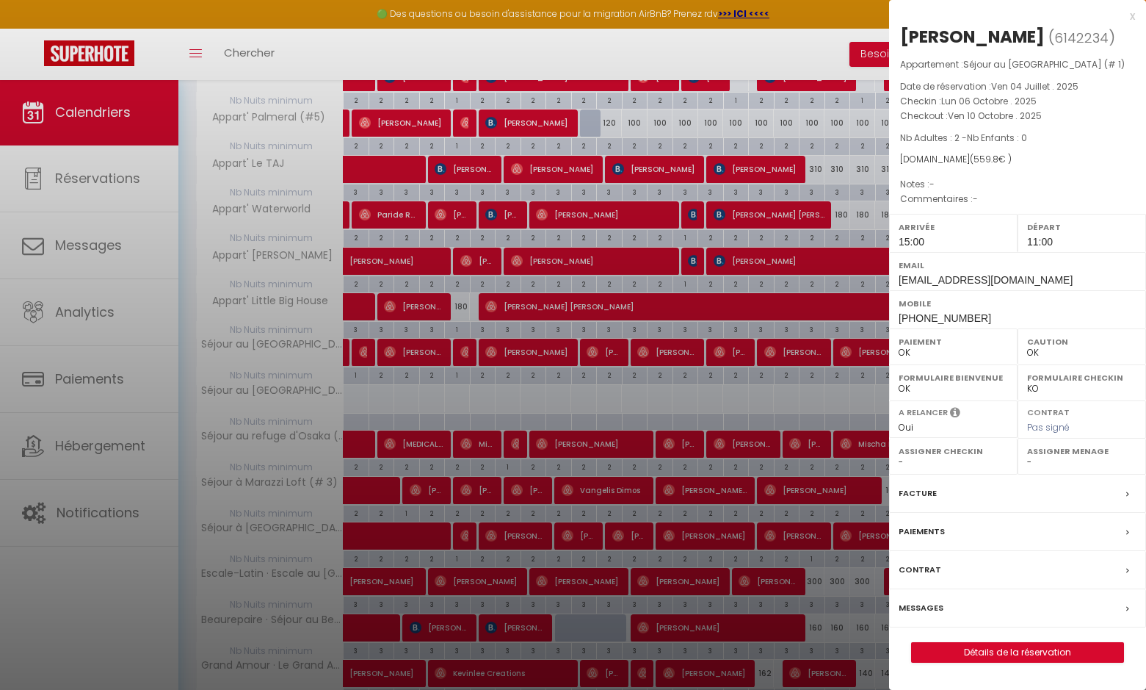
click at [462, 349] on div at bounding box center [573, 345] width 1146 height 690
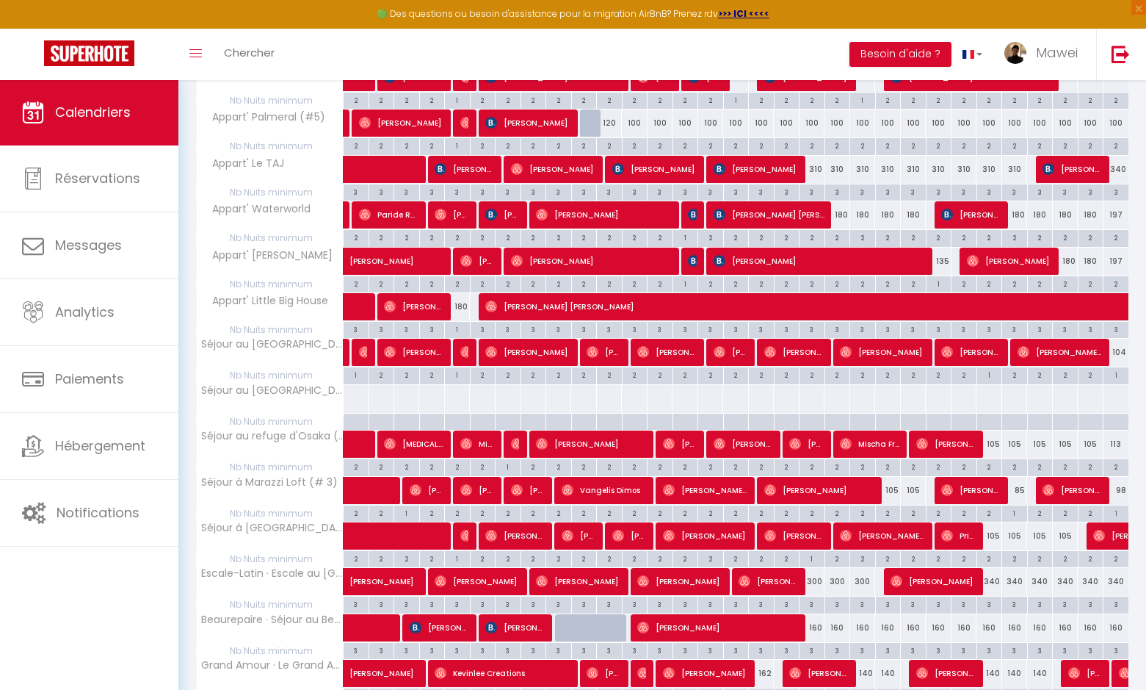
click at [462, 349] on img at bounding box center [467, 352] width 12 height 12
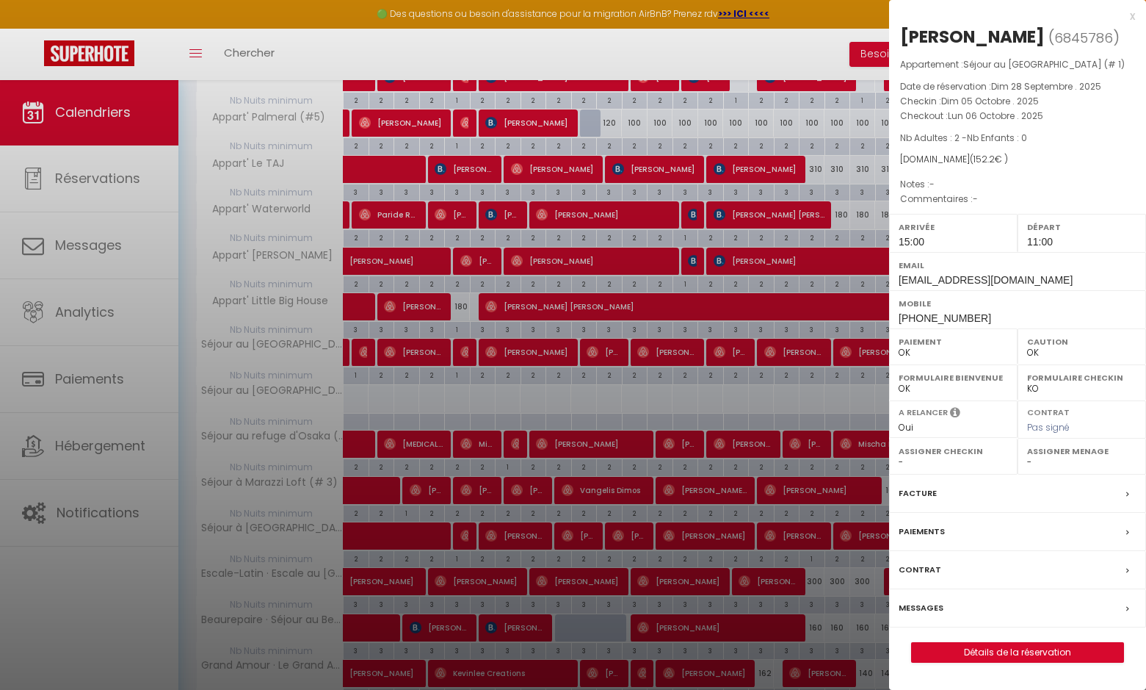
click at [1134, 12] on div "x" at bounding box center [1012, 16] width 246 height 18
